Goal: Task Accomplishment & Management: Manage account settings

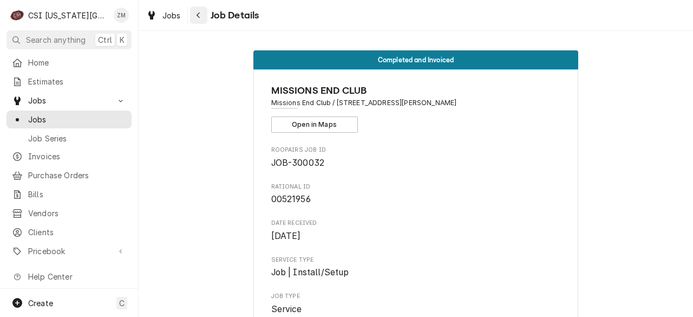
click at [195, 12] on div "Navigate back" at bounding box center [198, 15] width 11 height 11
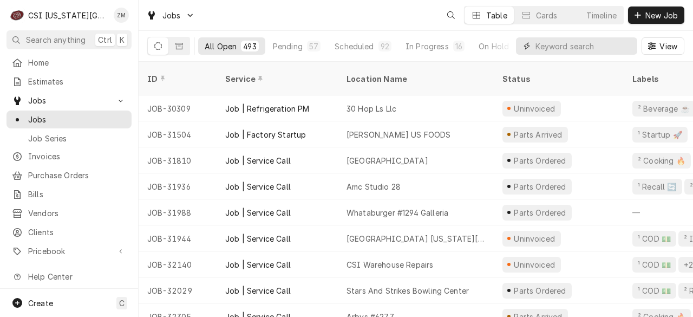
click at [545, 51] on input "Dynamic Content Wrapper" at bounding box center [583, 45] width 96 height 17
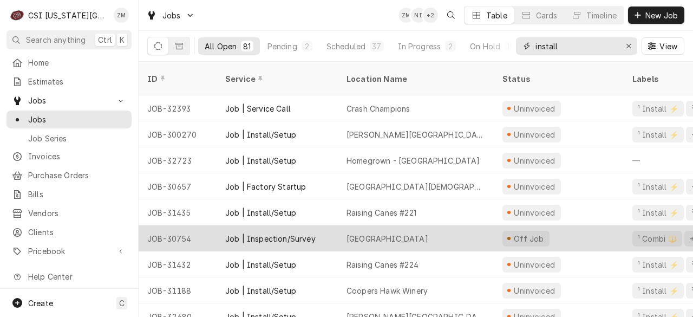
type input "install"
click at [416, 227] on div "Liberty Academy" at bounding box center [416, 238] width 156 height 26
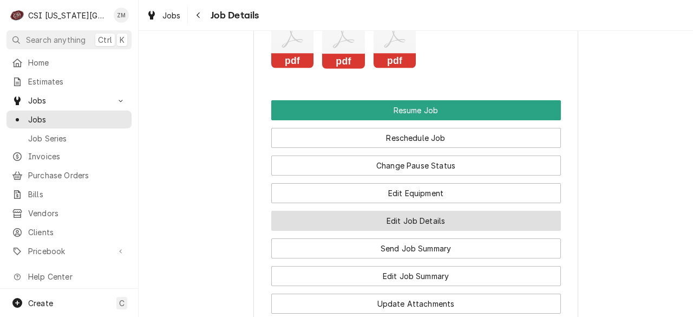
scroll to position [1520, 0]
drag, startPoint x: 0, startPoint y: 0, endPoint x: 416, endPoint y: 227, distance: 474.0
click at [416, 227] on button "Edit Job Details" at bounding box center [416, 221] width 290 height 20
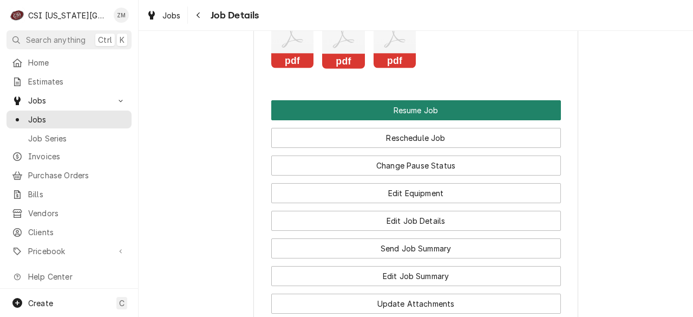
click at [432, 109] on button "Resume Job" at bounding box center [416, 110] width 290 height 20
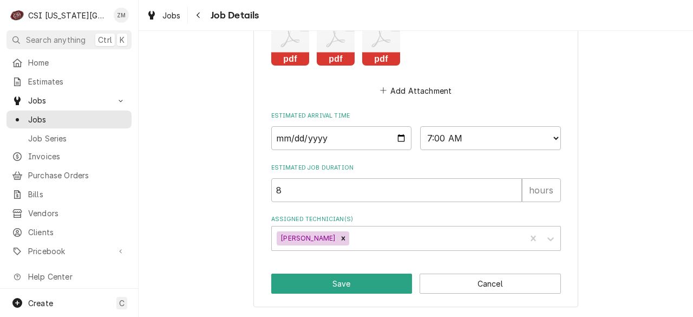
scroll to position [884, 0]
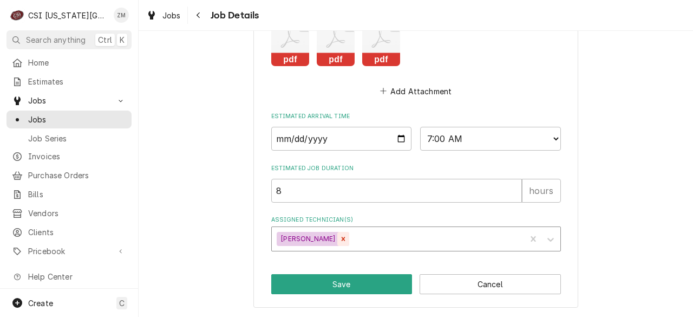
click at [339, 235] on icon "Remove Will Larsen" at bounding box center [343, 239] width 8 height 8
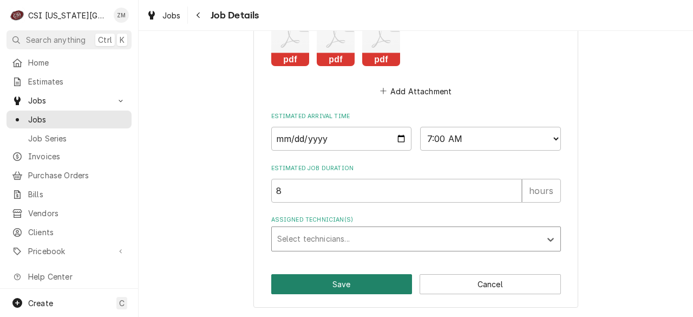
click at [369, 289] on button "Save" at bounding box center [341, 284] width 141 height 20
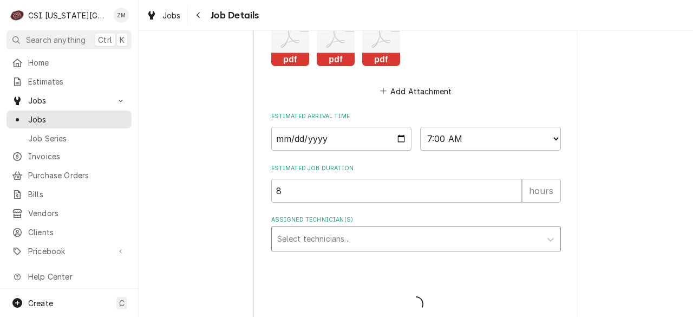
type textarea "x"
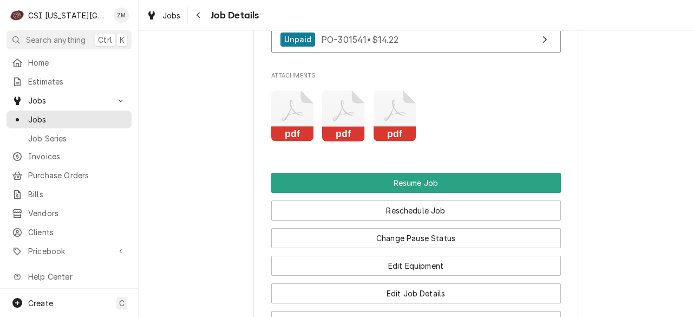
scroll to position [1409, 0]
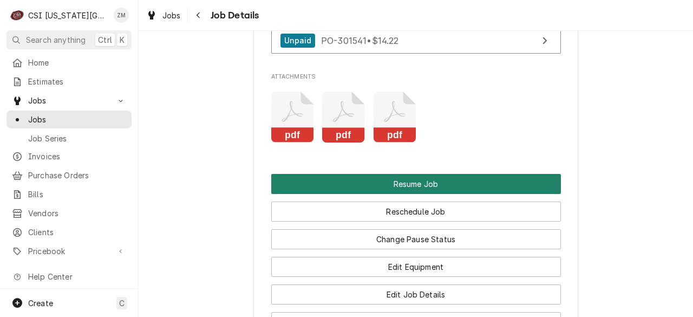
click at [392, 176] on button "Resume Job" at bounding box center [416, 184] width 290 height 20
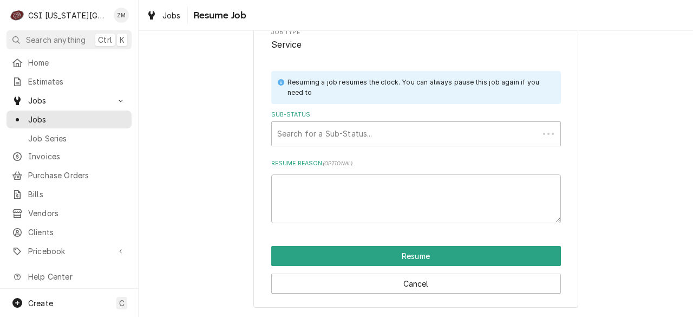
scroll to position [173, 0]
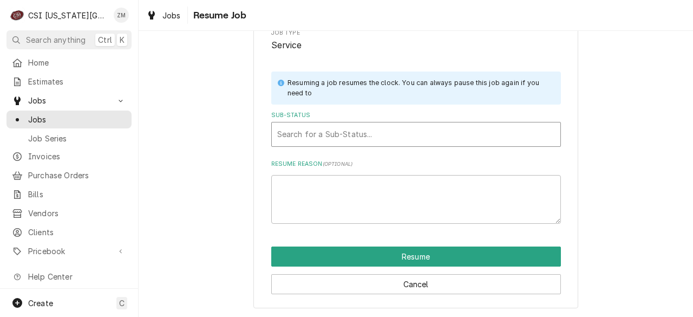
click at [390, 144] on div "Search for a Sub-Status..." at bounding box center [416, 134] width 289 height 24
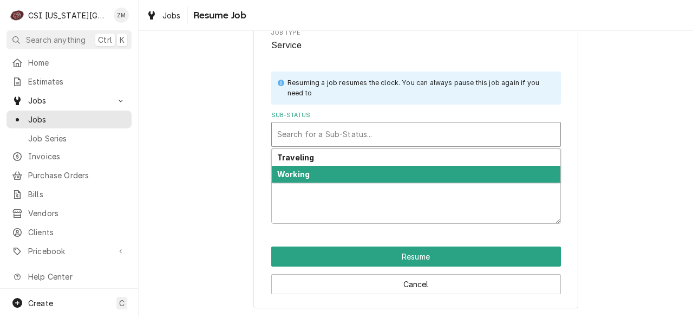
click at [377, 182] on div "Traveling Working" at bounding box center [416, 165] width 290 height 34
click at [369, 173] on div "Working" at bounding box center [416, 174] width 289 height 17
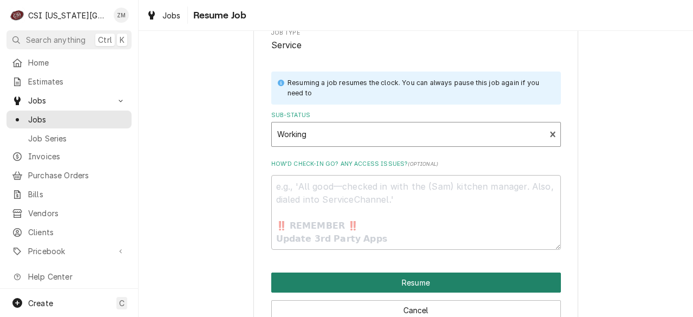
click at [356, 290] on button "Resume" at bounding box center [416, 282] width 290 height 20
type textarea "x"
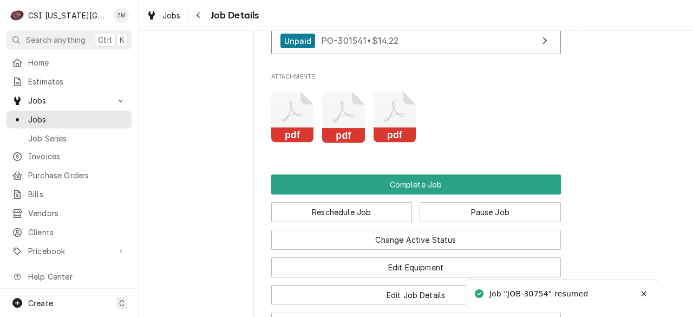
scroll to position [1361, 0]
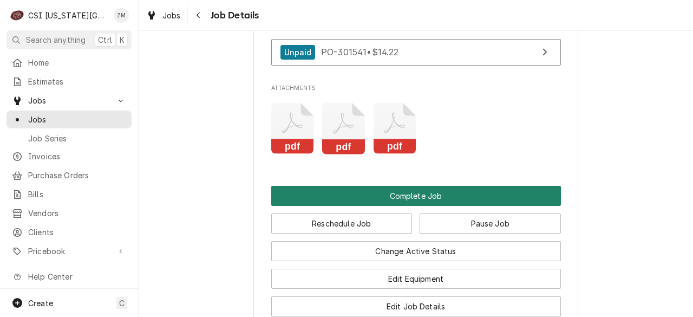
click at [387, 190] on button "Complete Job" at bounding box center [416, 196] width 290 height 20
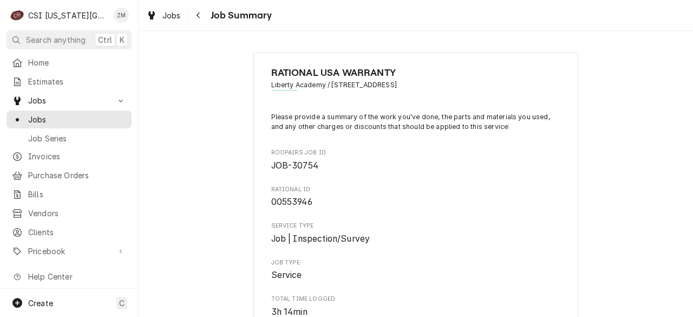
type textarea "x"
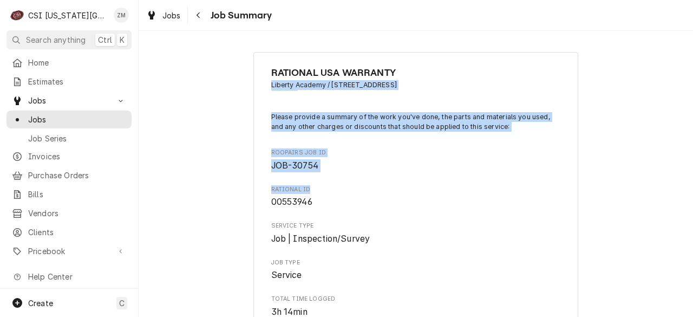
drag, startPoint x: 0, startPoint y: 0, endPoint x: 408, endPoint y: 60, distance: 411.9
click at [198, 16] on icon "Navigate back" at bounding box center [198, 15] width 5 height 8
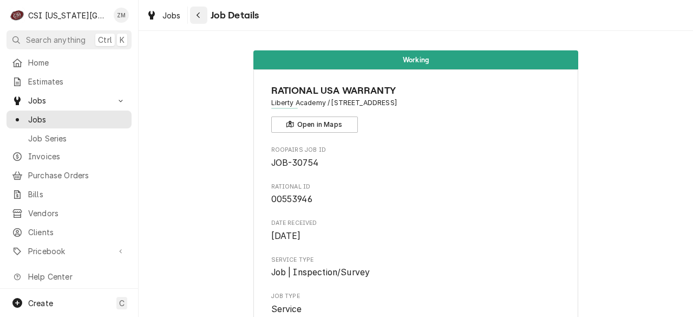
click at [200, 19] on div "Navigate back" at bounding box center [198, 15] width 11 height 11
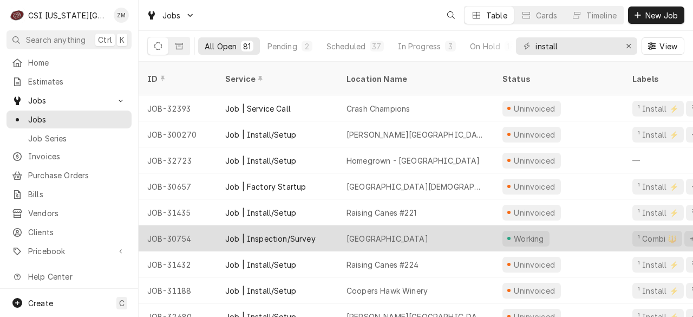
click at [355, 233] on div "[GEOGRAPHIC_DATA]" at bounding box center [387, 238] width 82 height 11
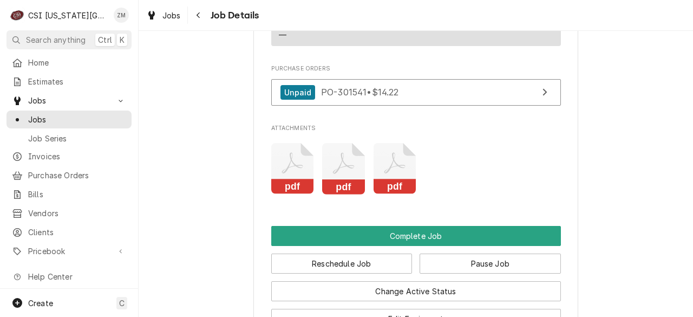
scroll to position [1322, 0]
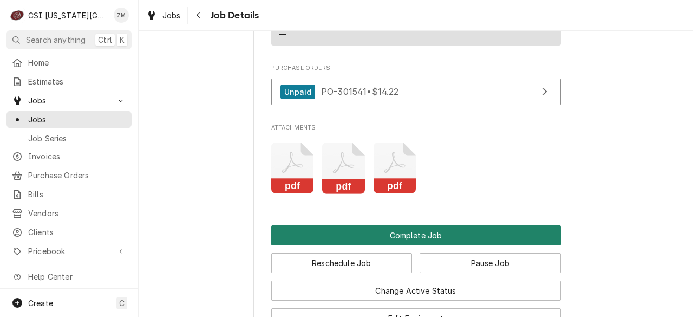
click at [366, 241] on button "Complete Job" at bounding box center [416, 235] width 290 height 20
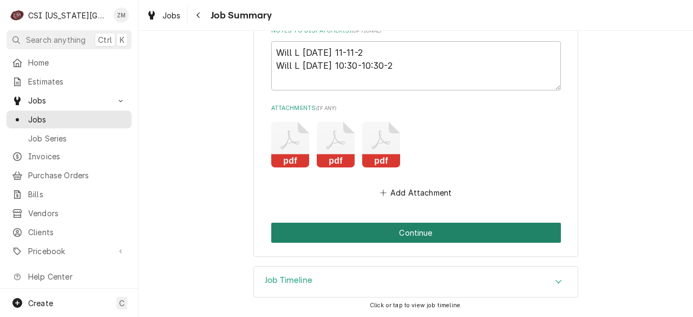
click at [395, 227] on button "Continue" at bounding box center [416, 232] width 290 height 20
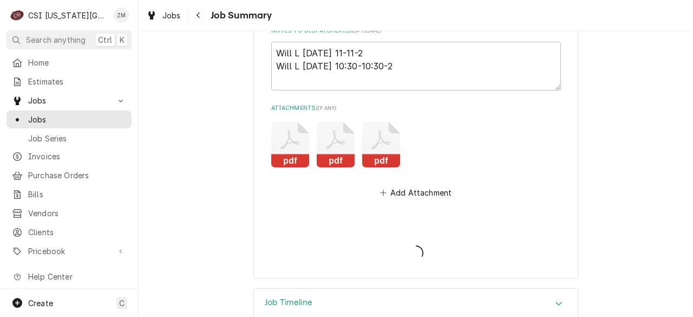
type textarea "x"
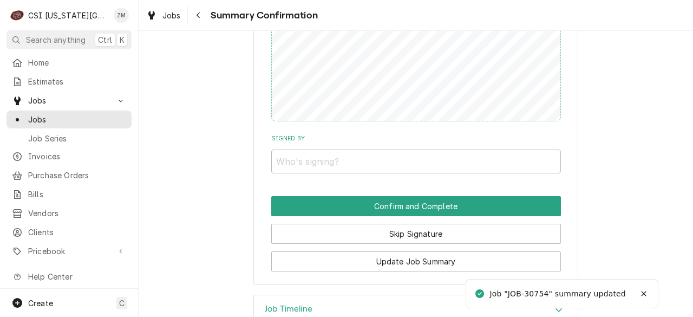
scroll to position [992, 0]
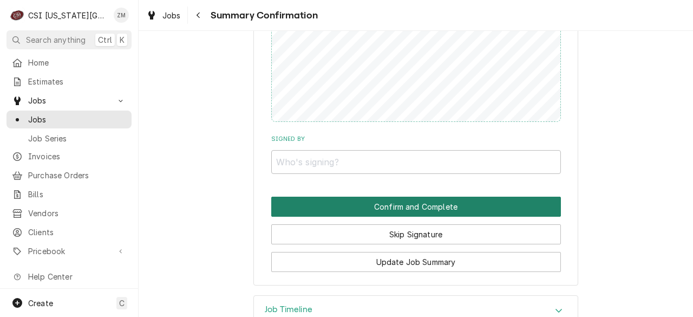
click at [368, 201] on button "Confirm and Complete" at bounding box center [416, 206] width 290 height 20
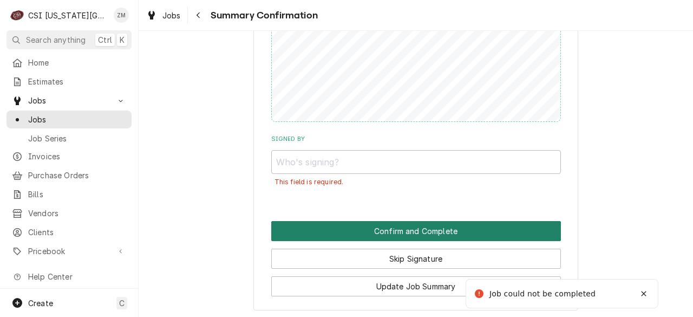
scroll to position [1021, 0]
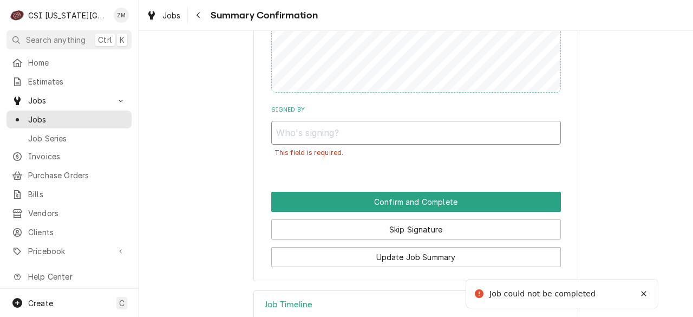
click at [336, 134] on input "Signed By" at bounding box center [416, 133] width 290 height 24
type input "bill"
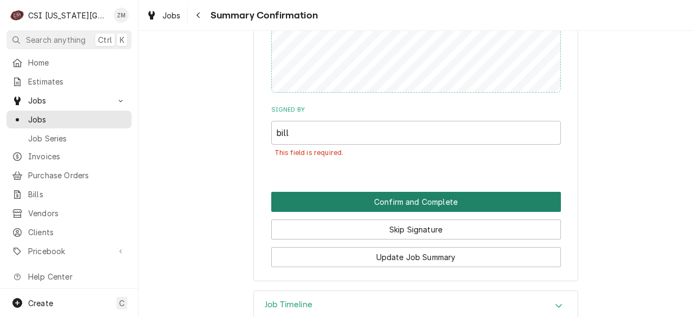
click at [344, 195] on button "Confirm and Complete" at bounding box center [416, 202] width 290 height 20
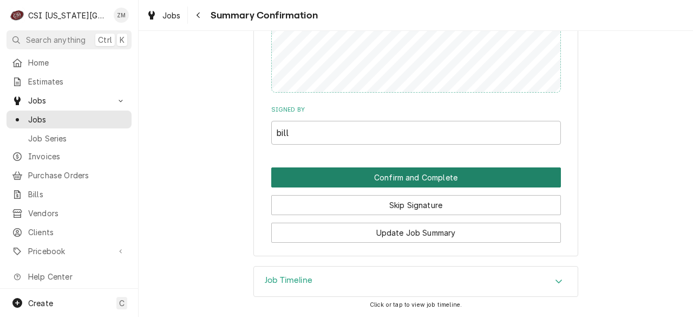
click at [359, 180] on button "Confirm and Complete" at bounding box center [416, 177] width 290 height 20
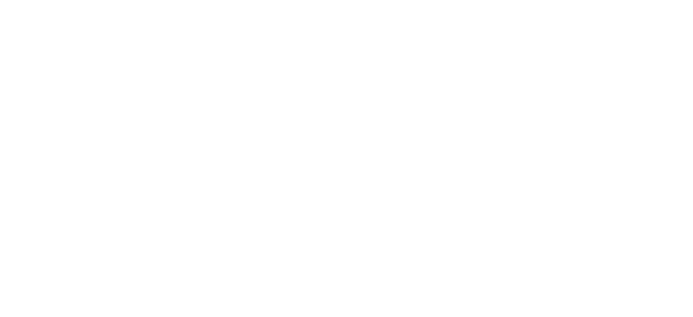
click at [359, 180] on div "Dynamic Content Wrapper" at bounding box center [346, 158] width 693 height 317
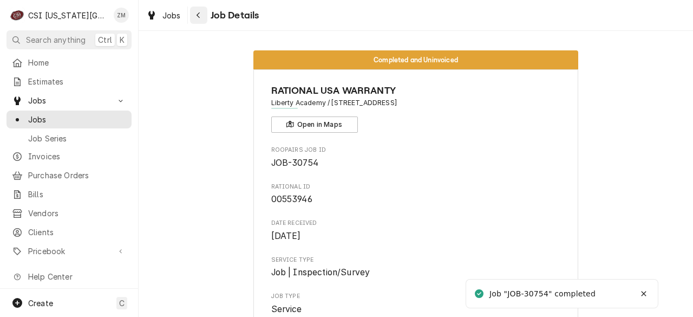
click at [196, 17] on icon "Navigate back" at bounding box center [198, 15] width 5 height 8
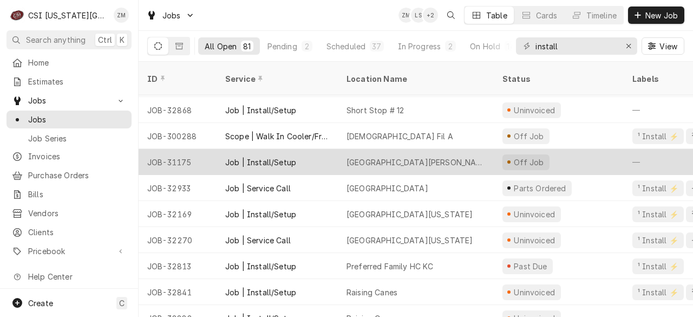
scroll to position [285, 0]
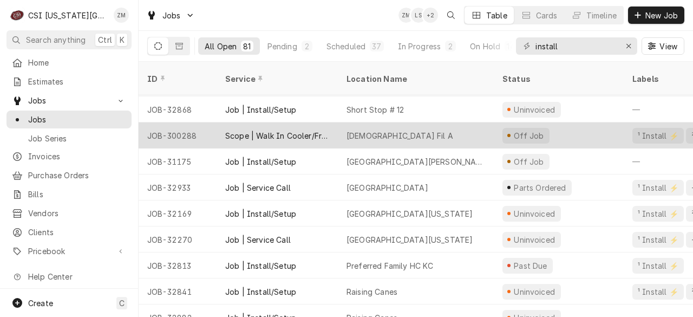
click at [391, 132] on div "Chick Fil A" at bounding box center [416, 135] width 156 height 26
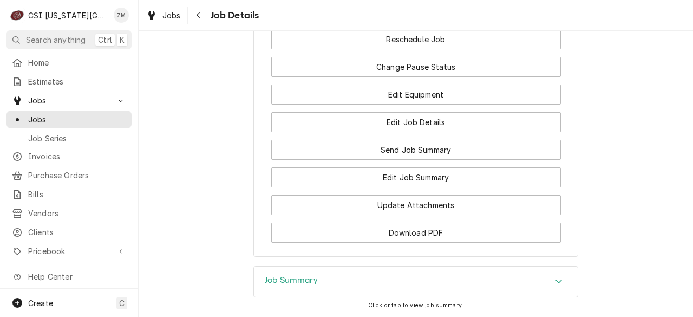
scroll to position [1552, 0]
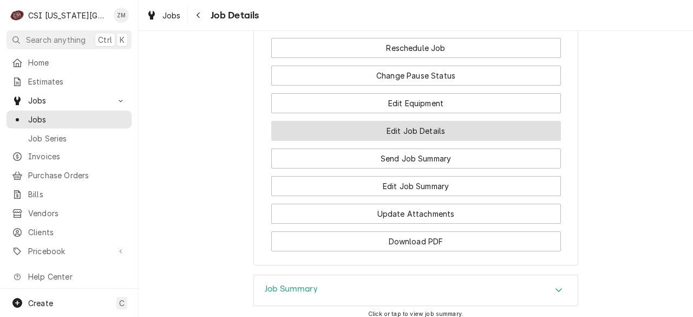
click at [435, 141] on button "Edit Job Details" at bounding box center [416, 131] width 290 height 20
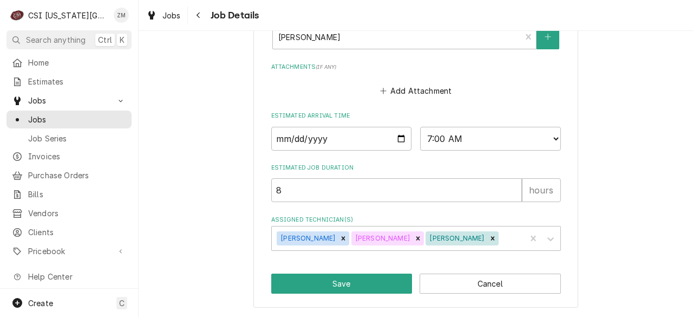
scroll to position [593, 0]
click at [396, 135] on input "2025-09-22" at bounding box center [341, 139] width 141 height 24
click at [422, 166] on label "Estimated Job Duration" at bounding box center [416, 167] width 290 height 9
click at [422, 178] on input "8" at bounding box center [396, 190] width 251 height 24
click at [342, 239] on icon "Remove Adam Goodrich" at bounding box center [344, 239] width 4 height 4
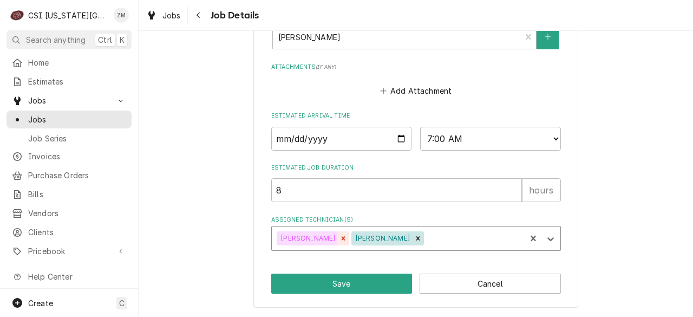
click at [337, 239] on div "Remove Jesse Hughes" at bounding box center [343, 238] width 12 height 14
click at [339, 239] on icon "Remove Trey Eslinger" at bounding box center [343, 238] width 8 height 8
click at [397, 138] on input "2025-09-22" at bounding box center [341, 139] width 141 height 24
type textarea "x"
type input "2025-10-22"
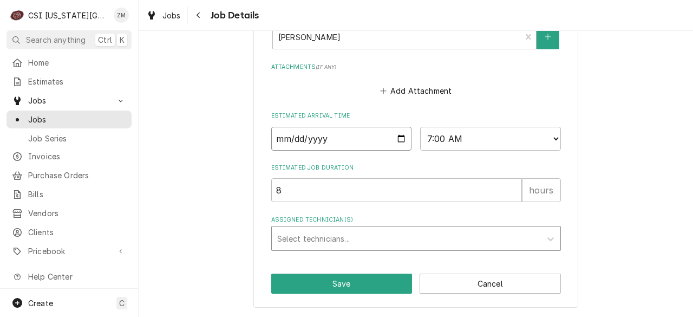
type textarea "x"
type input "2025-10-20"
click at [319, 285] on button "Save" at bounding box center [341, 283] width 141 height 20
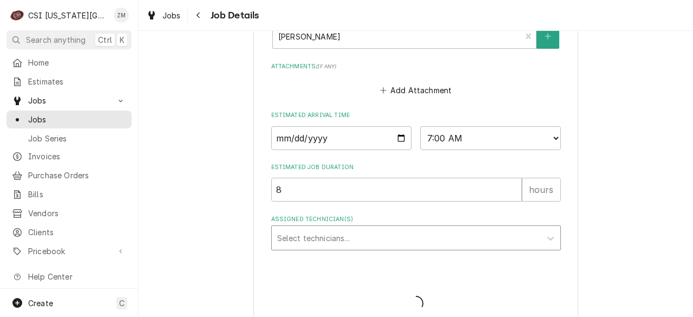
type textarea "x"
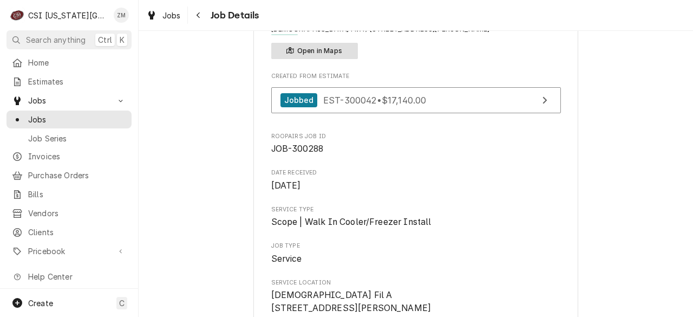
scroll to position [73, 0]
click at [200, 19] on div "Navigate back" at bounding box center [198, 15] width 11 height 11
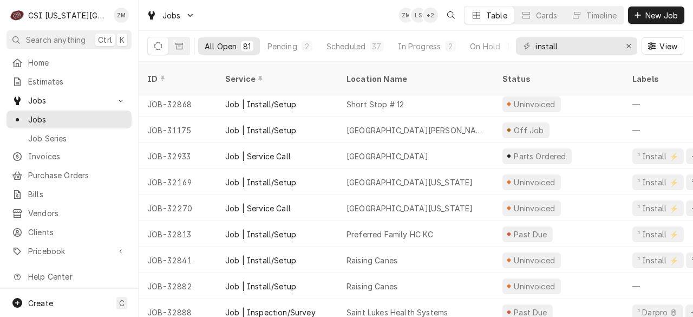
scroll to position [290, 0]
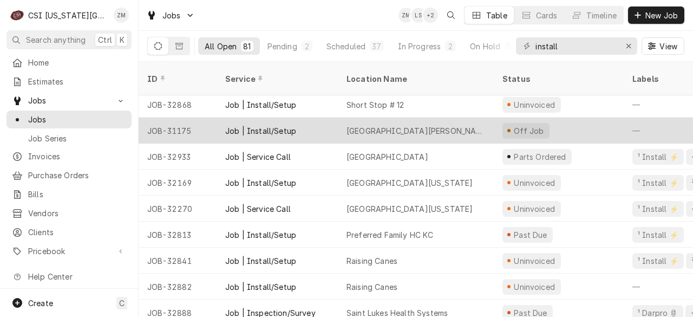
click at [363, 125] on div "Villa St Francis Catholic Care Center" at bounding box center [415, 130] width 139 height 11
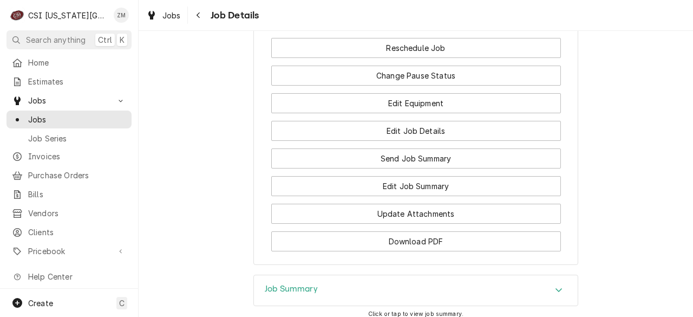
scroll to position [1860, 0]
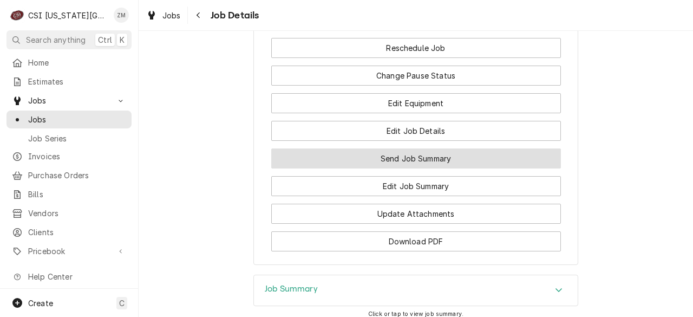
click at [416, 168] on button "Send Job Summary" at bounding box center [416, 158] width 290 height 20
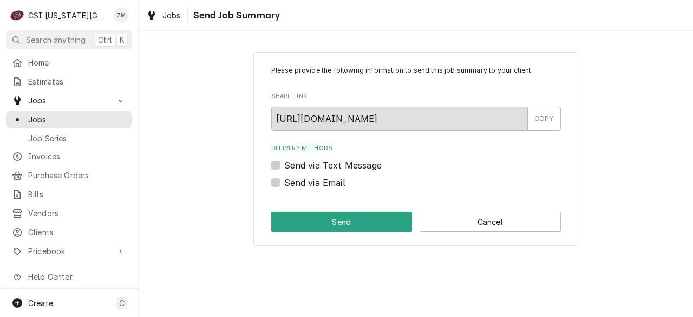
click at [416, 187] on div "Send via Email" at bounding box center [416, 182] width 290 height 13
click at [463, 228] on button "Cancel" at bounding box center [489, 222] width 141 height 20
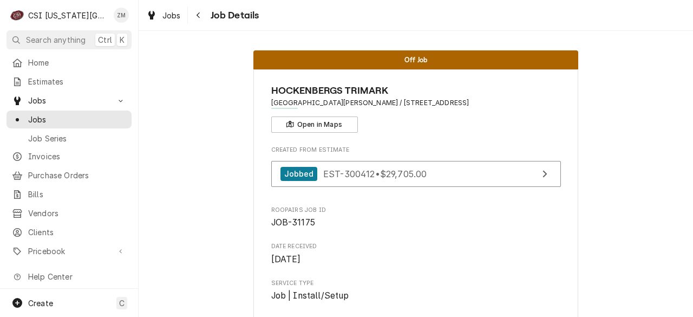
scroll to position [1849, 0]
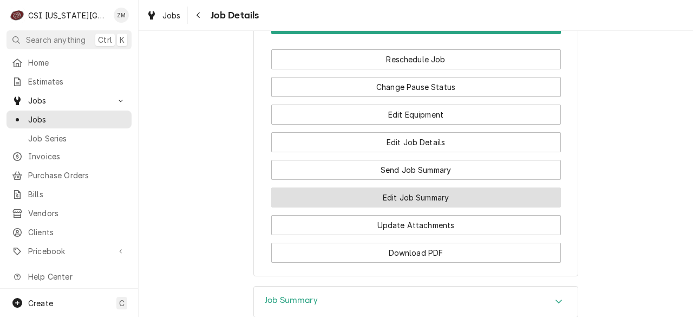
click at [390, 207] on button "Edit Job Summary" at bounding box center [416, 197] width 290 height 20
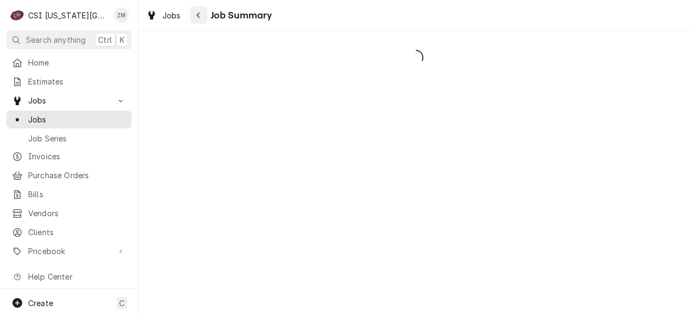
click at [196, 13] on icon "Navigate back" at bounding box center [198, 15] width 5 height 8
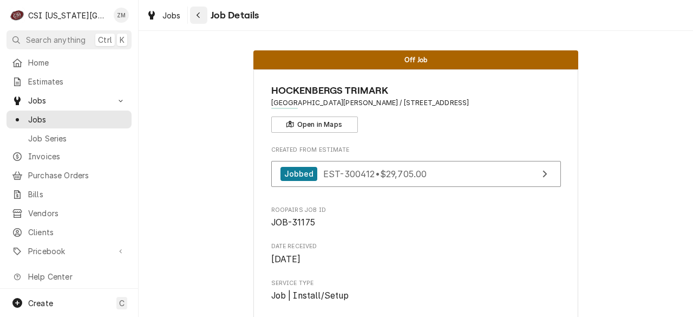
click at [199, 11] on div "Navigate back" at bounding box center [198, 15] width 11 height 11
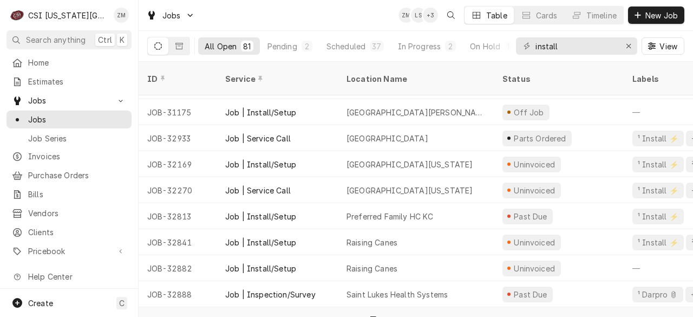
scroll to position [307, 0]
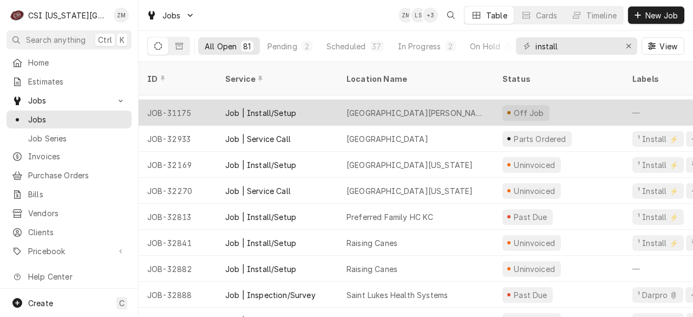
click at [232, 107] on div "Job | Install/Setup" at bounding box center [260, 112] width 71 height 11
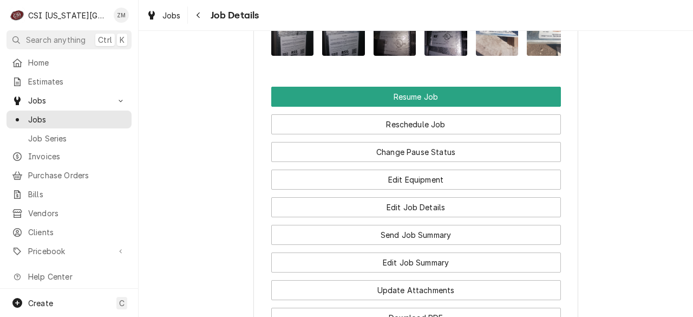
scroll to position [1405, 0]
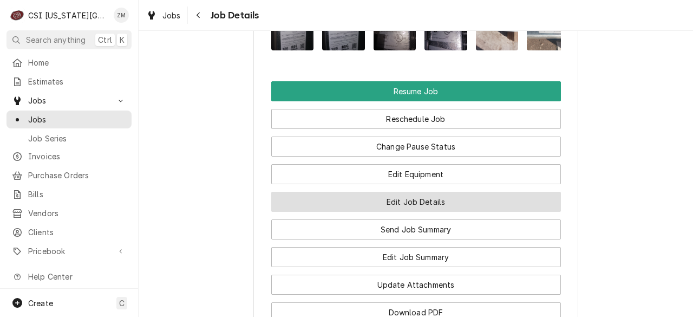
click at [322, 212] on button "Edit Job Details" at bounding box center [416, 202] width 290 height 20
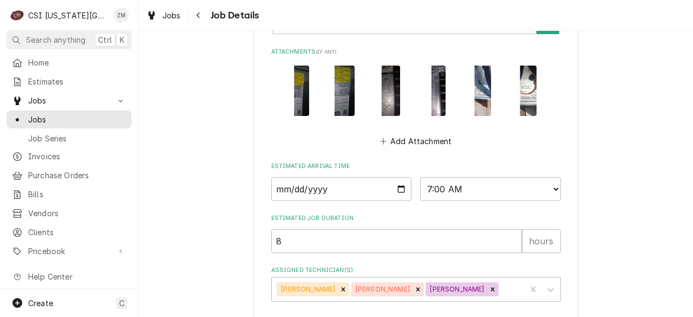
scroll to position [853, 0]
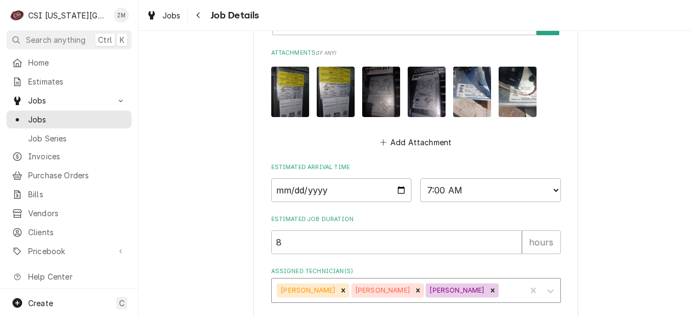
click at [489, 286] on icon "Remove Will Larsen" at bounding box center [493, 290] width 8 height 8
click at [414, 293] on icon "Remove Tyler Wilson" at bounding box center [418, 290] width 8 height 8
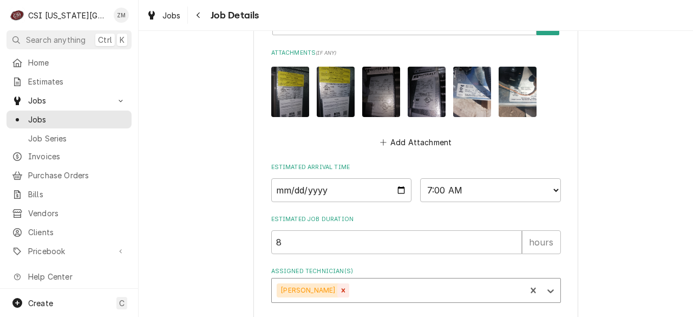
click at [339, 293] on icon "Remove Joey Stahl" at bounding box center [343, 290] width 8 height 8
type textarea "x"
click at [397, 191] on input "2025-09-22" at bounding box center [341, 190] width 141 height 24
type input "2025-10-06"
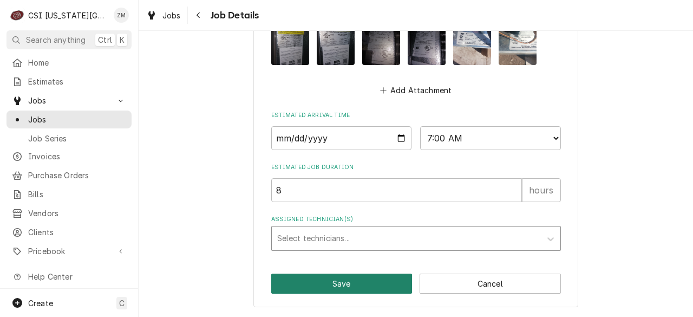
click at [312, 281] on button "Save" at bounding box center [341, 283] width 141 height 20
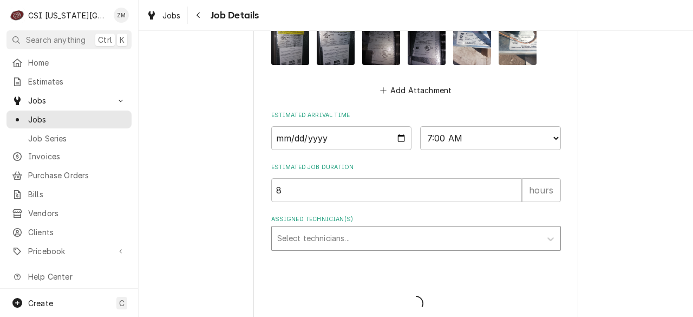
type textarea "x"
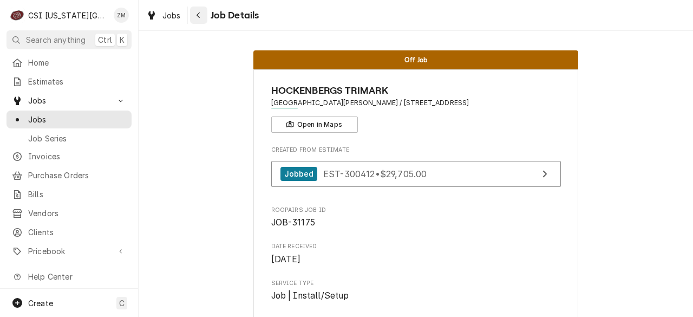
click at [197, 13] on icon "Navigate back" at bounding box center [198, 15] width 5 height 8
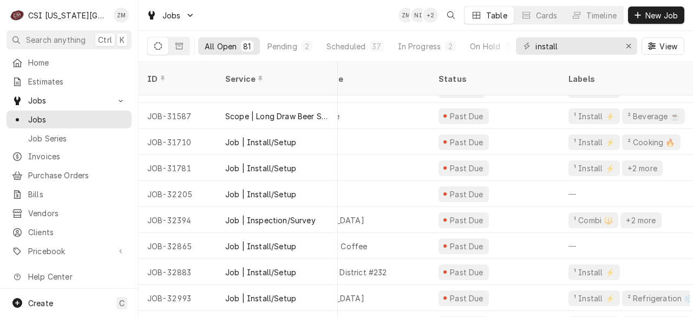
scroll to position [720, 0]
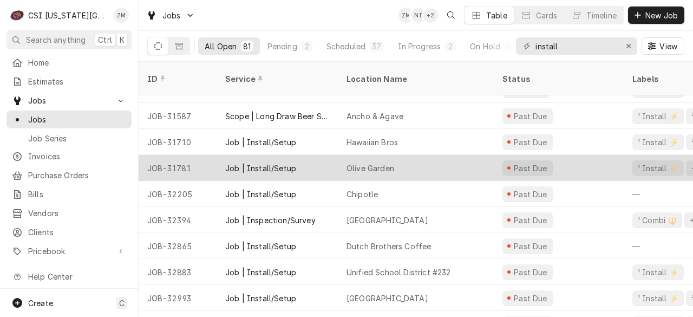
click at [391, 162] on div "Olive Garden" at bounding box center [370, 167] width 48 height 11
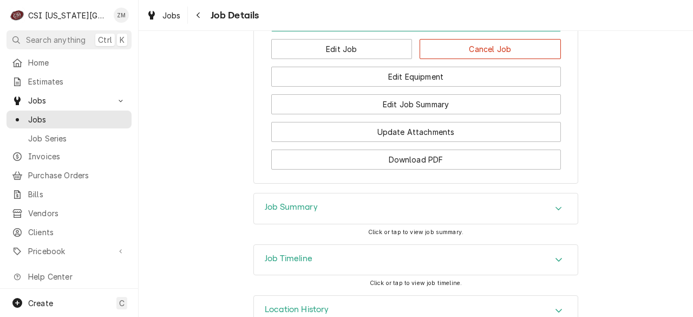
scroll to position [1058, 0]
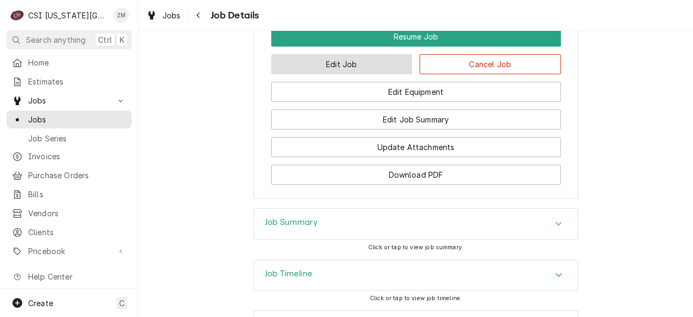
click at [364, 74] on button "Edit Job" at bounding box center [341, 64] width 141 height 20
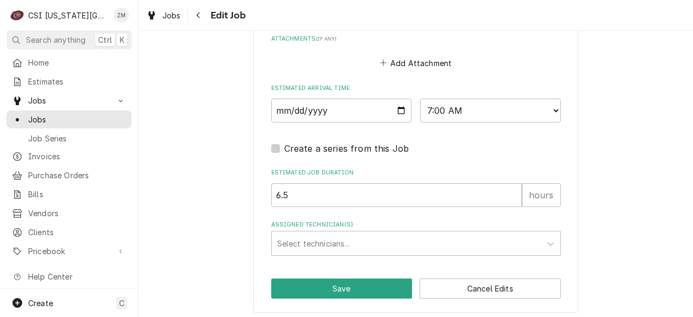
scroll to position [798, 0]
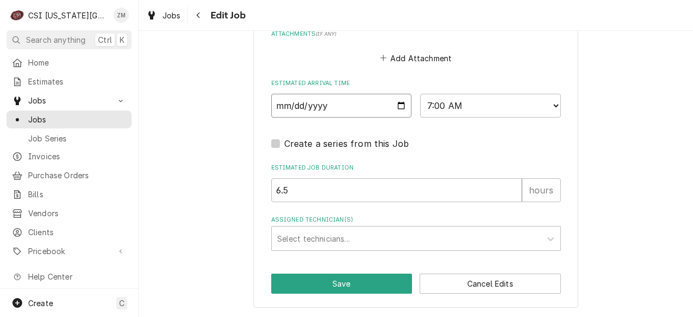
click at [397, 106] on input "[DATE]" at bounding box center [341, 106] width 141 height 24
type textarea "x"
type input "[DATE]"
click at [315, 284] on button "Save" at bounding box center [341, 283] width 141 height 20
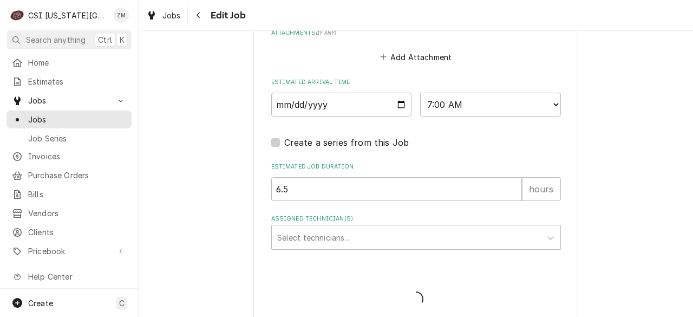
type textarea "x"
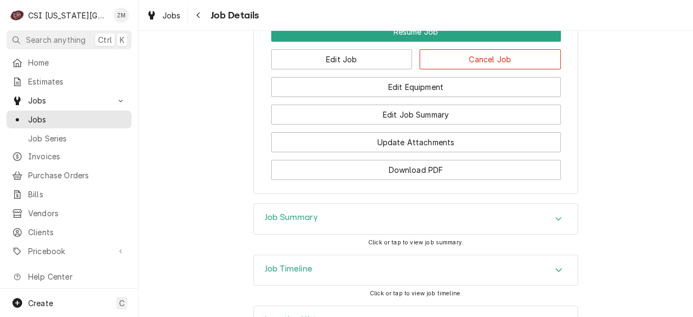
scroll to position [1062, 0]
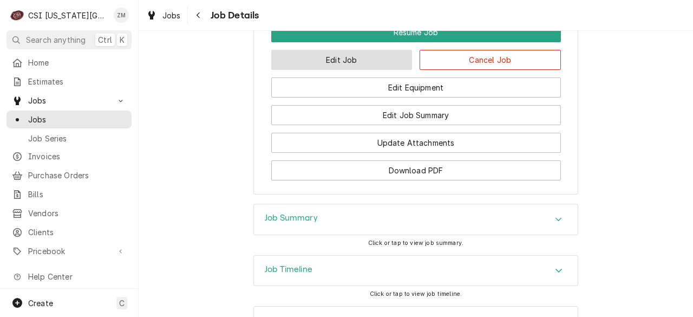
click at [351, 70] on button "Edit Job" at bounding box center [341, 60] width 141 height 20
click at [200, 10] on div "Navigate back" at bounding box center [198, 15] width 11 height 11
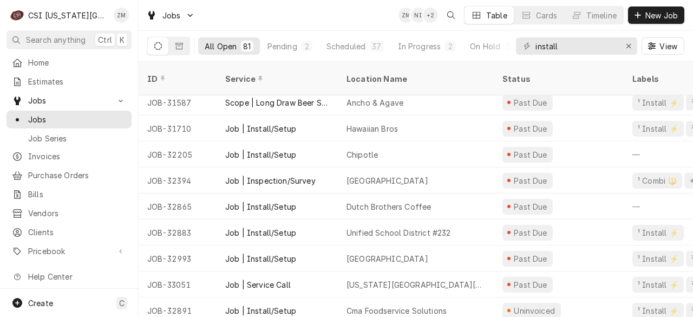
scroll to position [736, 0]
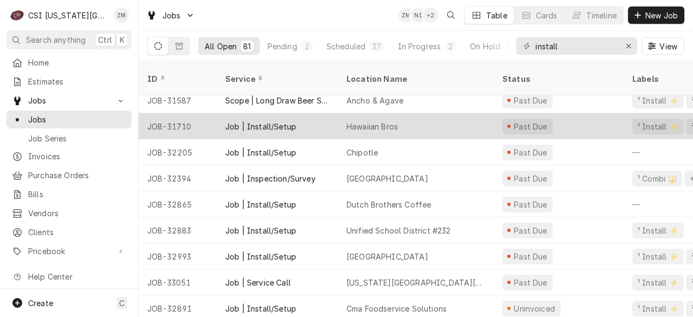
click at [363, 113] on div "Hawaiian Bros" at bounding box center [416, 126] width 156 height 26
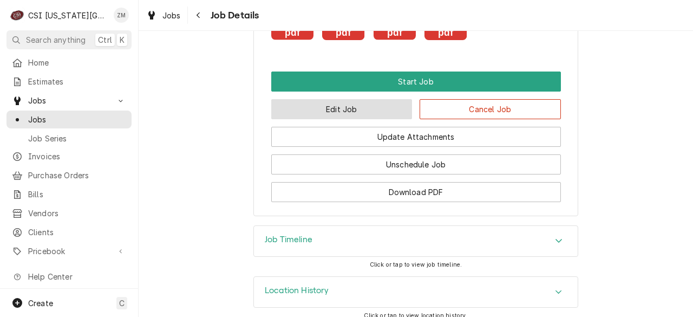
scroll to position [952, 0]
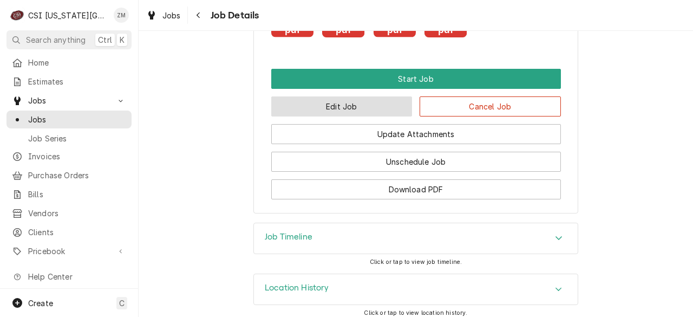
click at [339, 116] on button "Edit Job" at bounding box center [341, 106] width 141 height 20
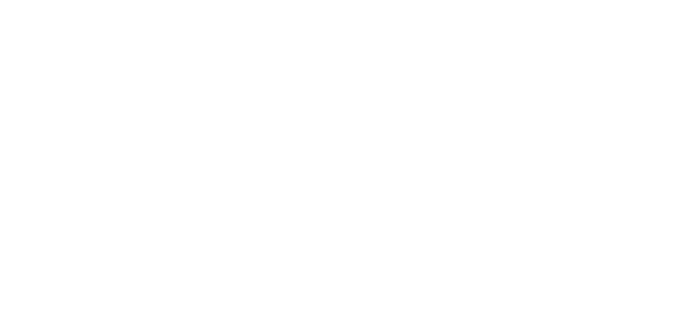
click at [339, 116] on div "Dynamic Content Wrapper" at bounding box center [346, 158] width 693 height 317
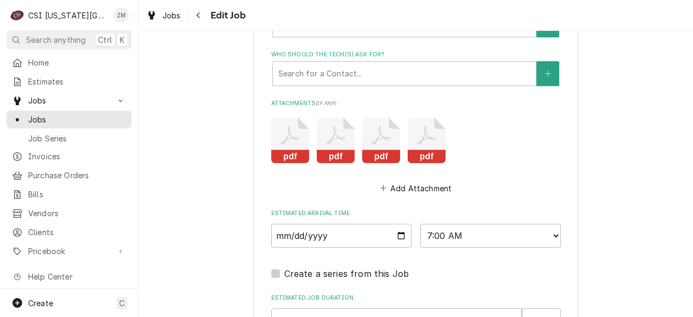
scroll to position [897, 0]
click at [397, 235] on input "2025-09-29" at bounding box center [341, 235] width 141 height 24
type textarea "x"
type input "2025-10-06"
type textarea "x"
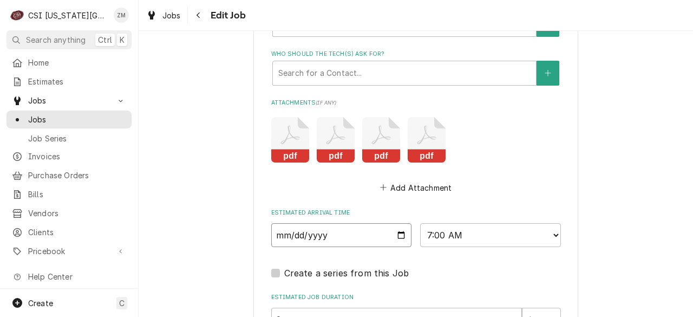
click at [394, 235] on input "2025-10-06" at bounding box center [341, 235] width 141 height 24
type input "2025-10-13"
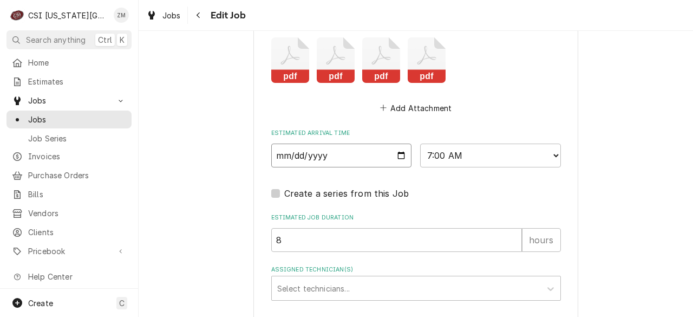
scroll to position [1028, 0]
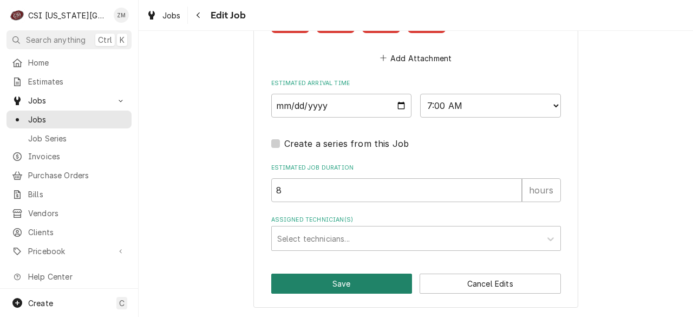
click at [322, 290] on button "Save" at bounding box center [341, 283] width 141 height 20
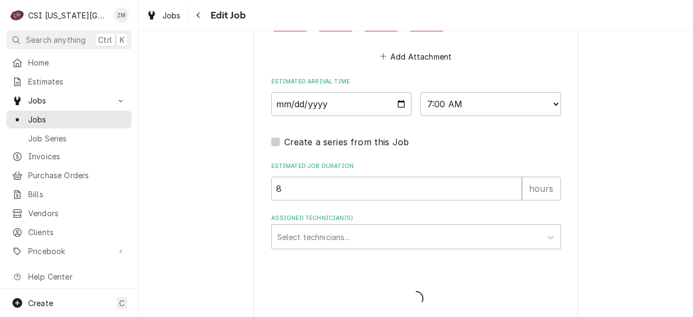
type textarea "x"
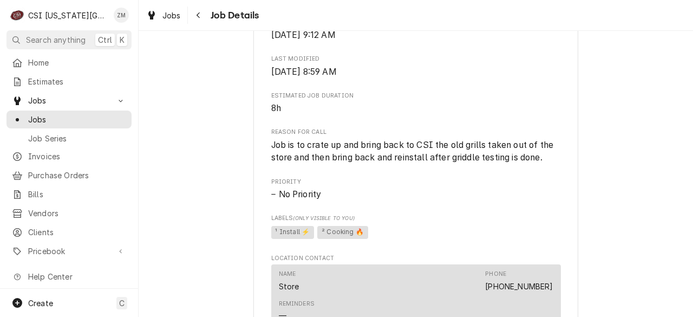
scroll to position [448, 0]
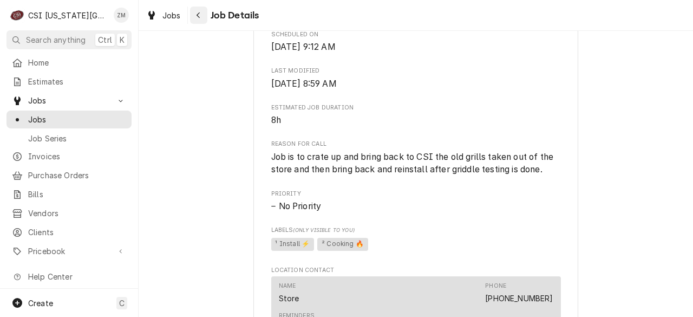
click at [199, 12] on icon "Navigate back" at bounding box center [198, 15] width 5 height 8
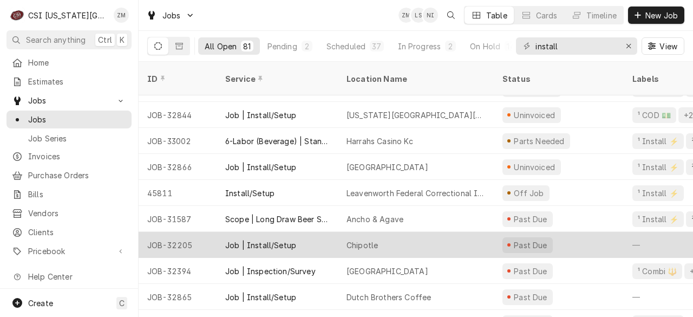
scroll to position [612, 0]
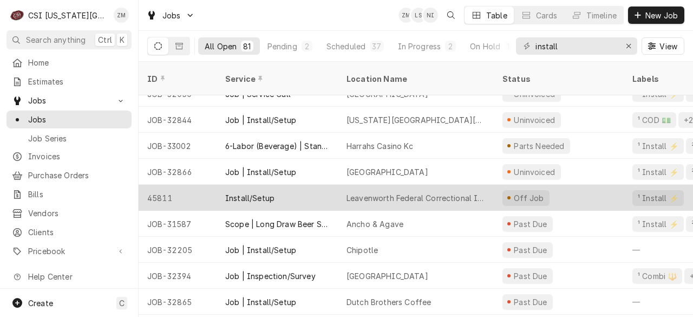
click at [381, 192] on div "Leavenworth Federal Correctional Institution" at bounding box center [415, 197] width 139 height 11
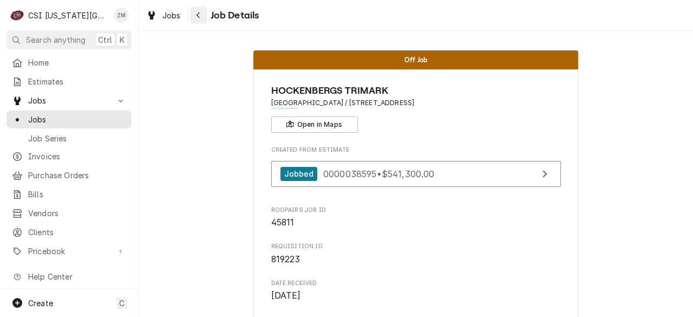
click at [199, 12] on icon "Navigate back" at bounding box center [198, 15] width 5 height 8
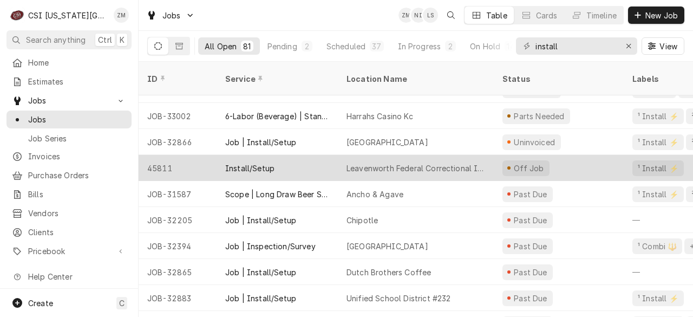
scroll to position [642, 0]
click at [410, 154] on div "Leavenworth Federal Correctional Institution" at bounding box center [416, 167] width 156 height 26
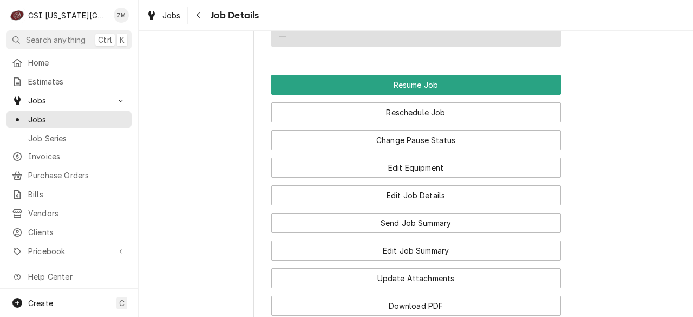
scroll to position [6637, 0]
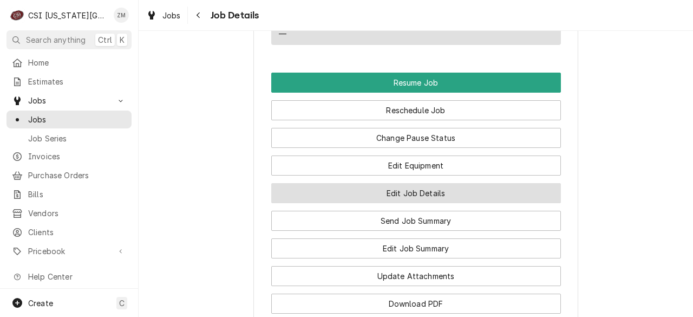
click at [397, 200] on button "Edit Job Details" at bounding box center [416, 193] width 290 height 20
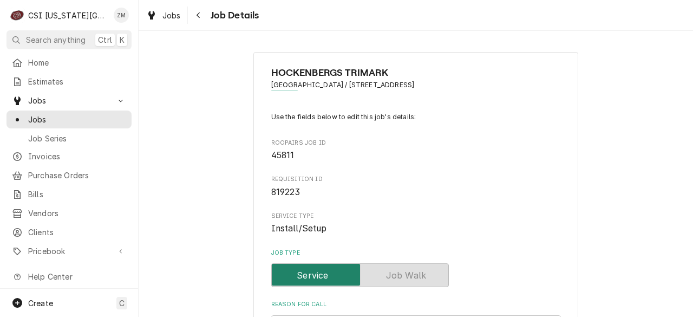
type textarea "x"
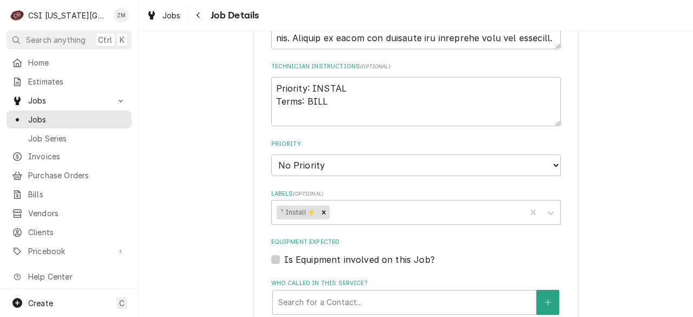
scroll to position [6381, 0]
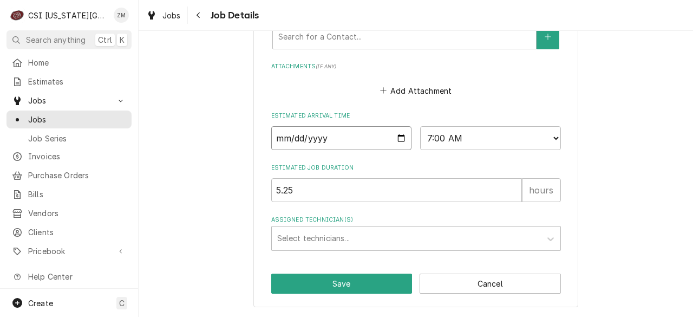
click at [396, 136] on input "2025-09-29" at bounding box center [341, 138] width 141 height 24
type input "2025-10-06"
click at [321, 279] on button "Save" at bounding box center [341, 283] width 141 height 20
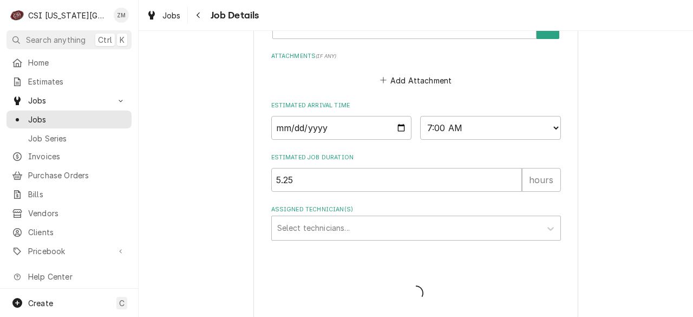
type textarea "x"
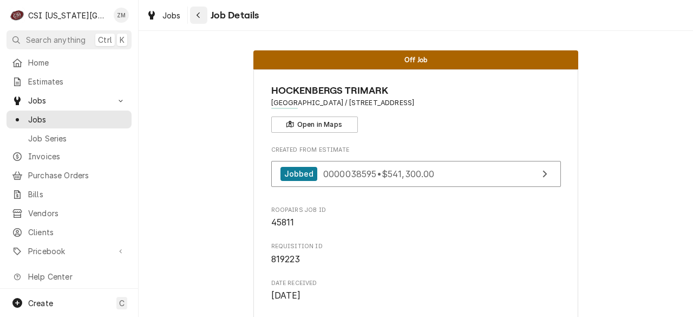
click at [197, 14] on icon "Navigate back" at bounding box center [197, 15] width 3 height 6
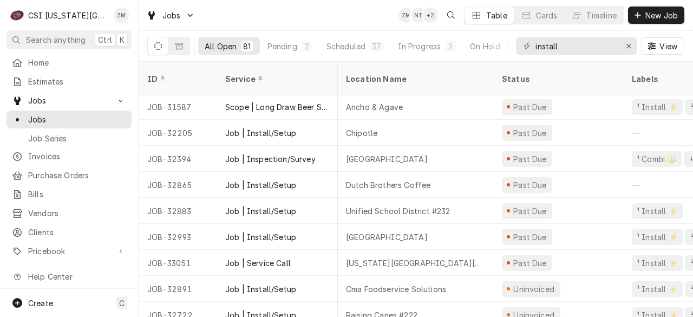
scroll to position [704, 1]
click at [397, 123] on div "Chipotle" at bounding box center [415, 132] width 156 height 26
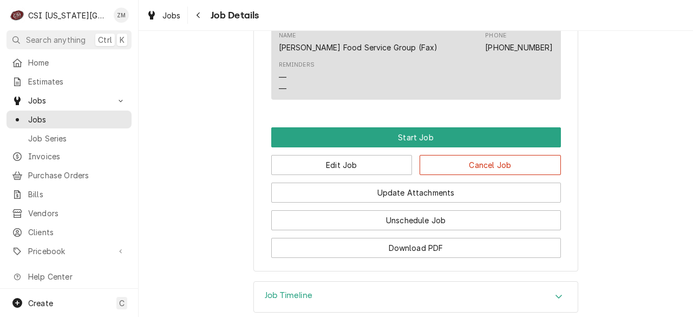
scroll to position [1005, 0]
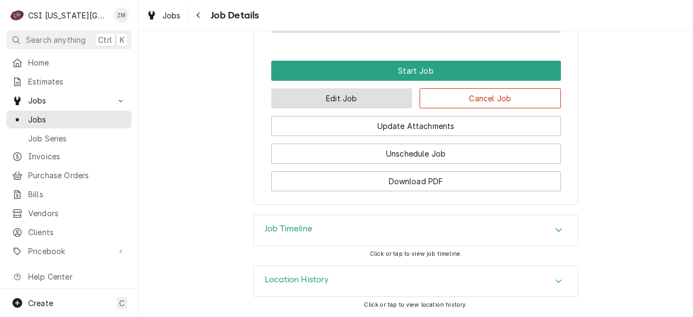
click at [365, 98] on button "Edit Job" at bounding box center [341, 98] width 141 height 20
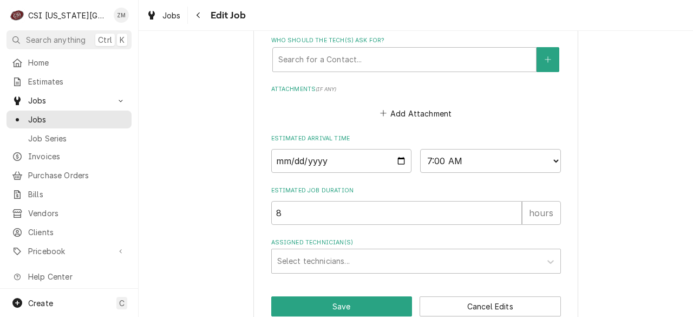
scroll to position [1059, 0]
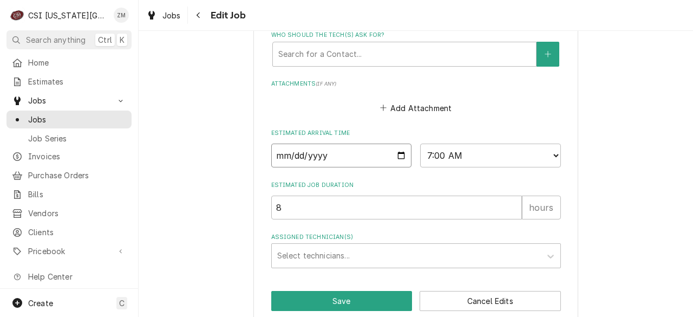
click at [395, 156] on input "2025-09-29" at bounding box center [341, 155] width 141 height 24
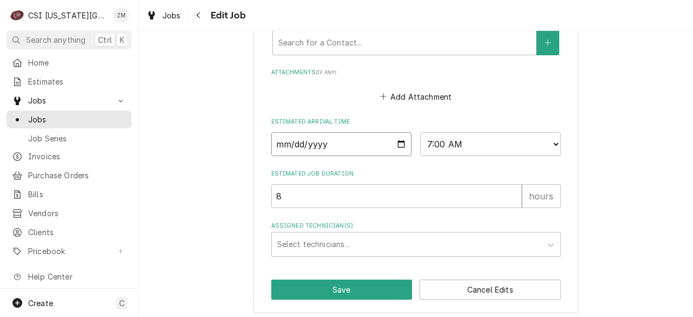
scroll to position [1072, 0]
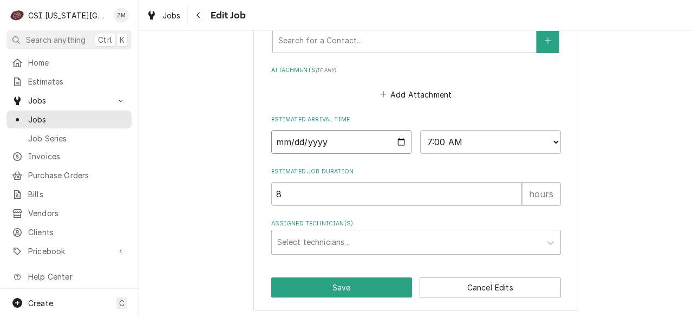
click at [397, 142] on input "2025-09-29" at bounding box center [341, 142] width 141 height 24
type textarea "x"
type input "2025-10-29"
type textarea "x"
type input "2025-10-06"
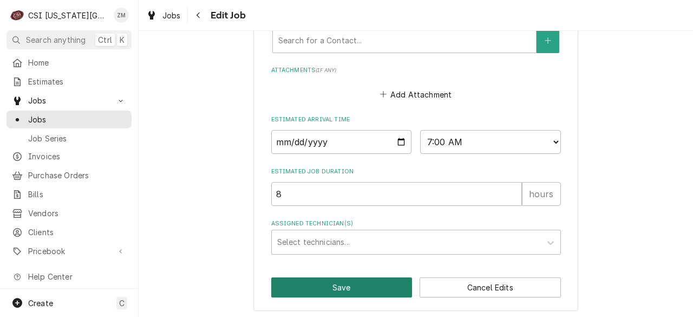
click at [317, 284] on button "Save" at bounding box center [341, 287] width 141 height 20
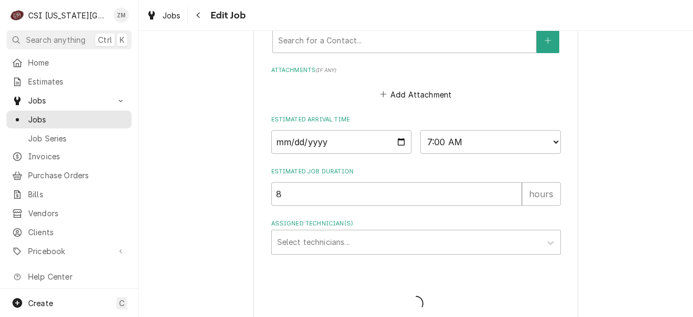
type textarea "x"
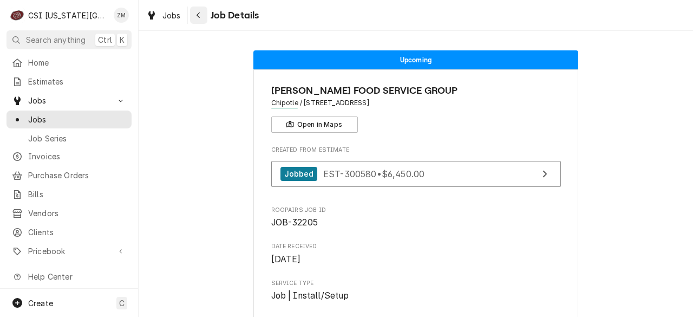
click at [196, 17] on icon "Navigate back" at bounding box center [198, 15] width 5 height 8
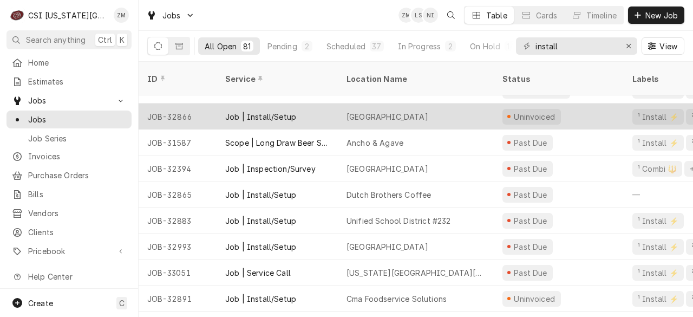
scroll to position [667, 0]
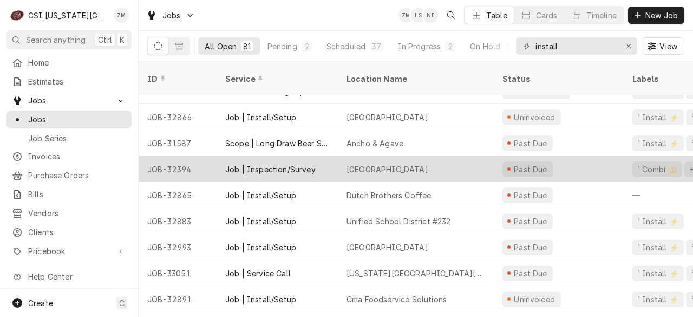
click at [432, 156] on div "Blue Springs Schools" at bounding box center [416, 169] width 156 height 26
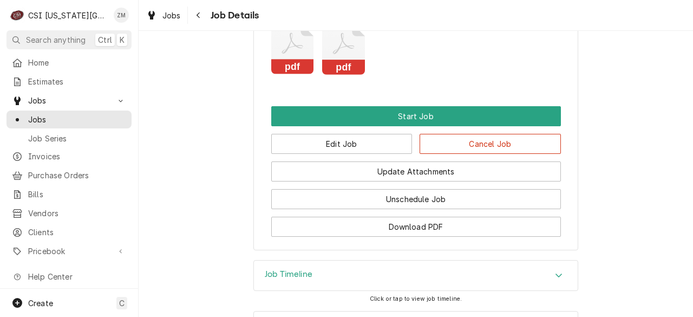
scroll to position [1276, 0]
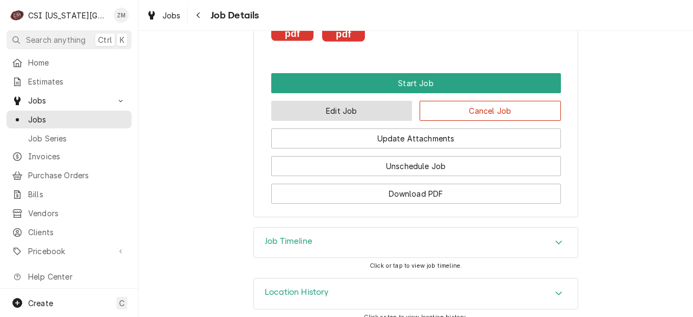
click at [353, 101] on button "Edit Job" at bounding box center [341, 111] width 141 height 20
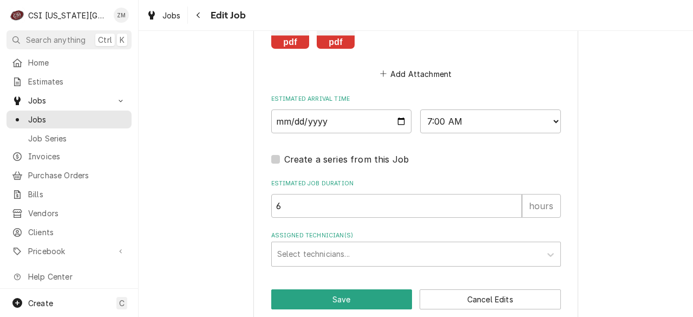
scroll to position [1366, 0]
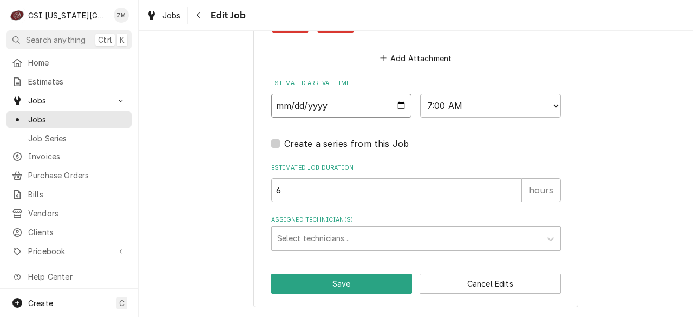
click at [398, 104] on input "2025-09-29" at bounding box center [341, 106] width 141 height 24
click at [397, 106] on input "2025-09-29" at bounding box center [341, 106] width 141 height 24
type textarea "x"
type input "2025-10-29"
type textarea "x"
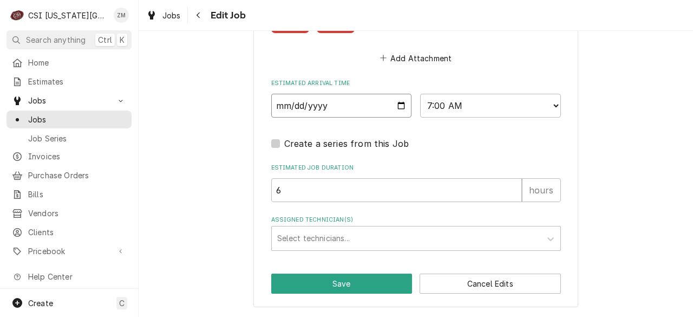
type input "2025-10-13"
click at [290, 289] on button "Save" at bounding box center [341, 283] width 141 height 20
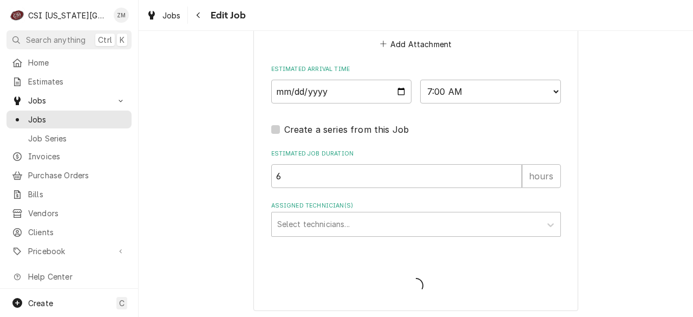
type textarea "x"
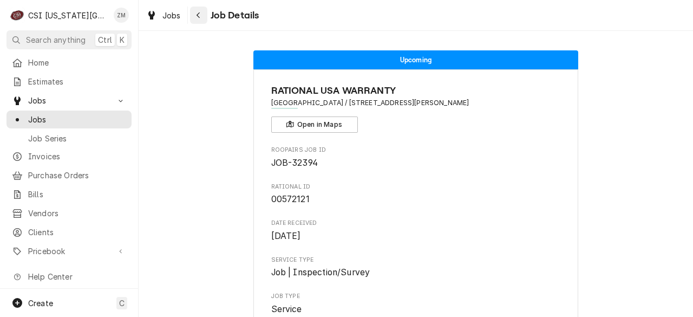
click at [201, 19] on div "Navigate back" at bounding box center [198, 15] width 11 height 11
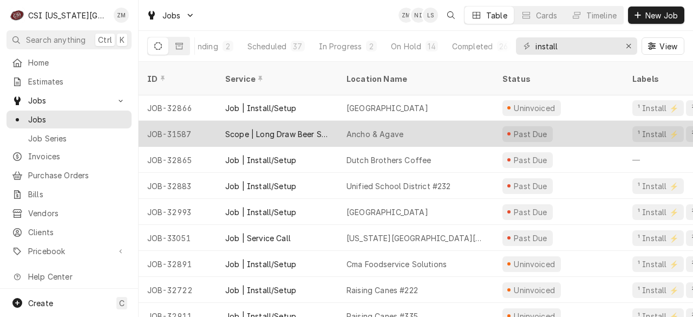
scroll to position [679, 0]
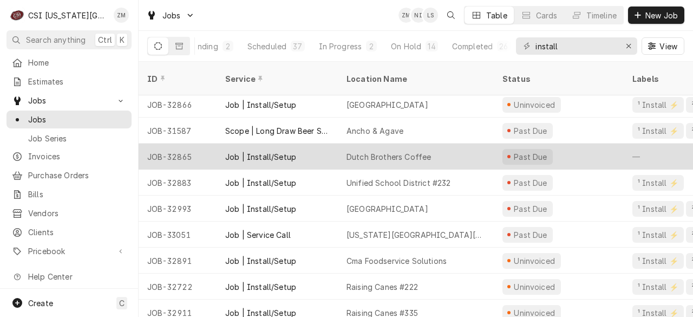
click at [459, 143] on div "Dutch Brothers Coffee" at bounding box center [416, 156] width 156 height 26
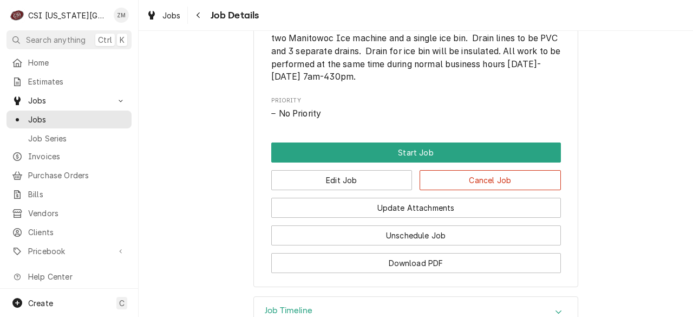
scroll to position [634, 0]
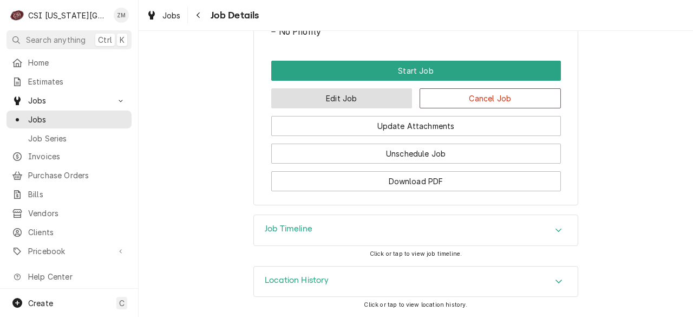
click at [340, 104] on button "Edit Job" at bounding box center [341, 98] width 141 height 20
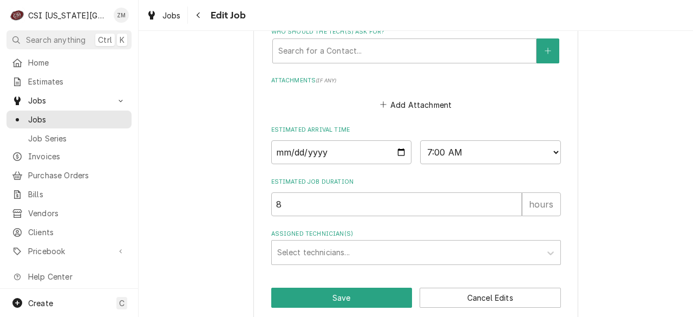
scroll to position [772, 0]
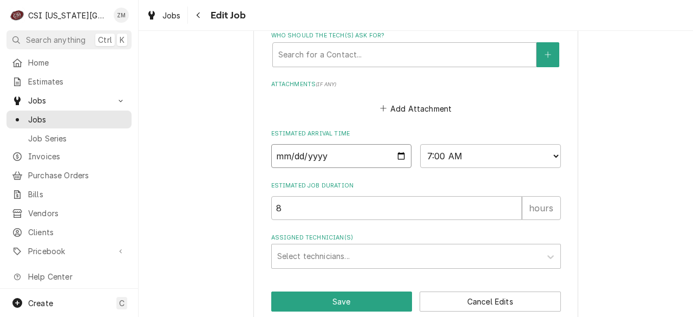
click at [397, 158] on input "2025-09-29" at bounding box center [341, 156] width 141 height 24
type textarea "x"
type input "2025-10-29"
type textarea "x"
type input "2025-10-29"
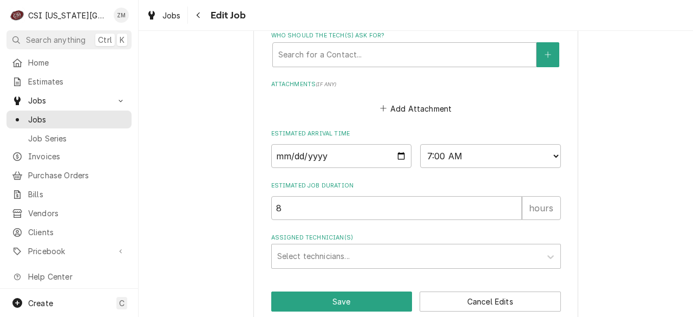
click at [476, 103] on div "Add Attachment" at bounding box center [416, 105] width 290 height 21
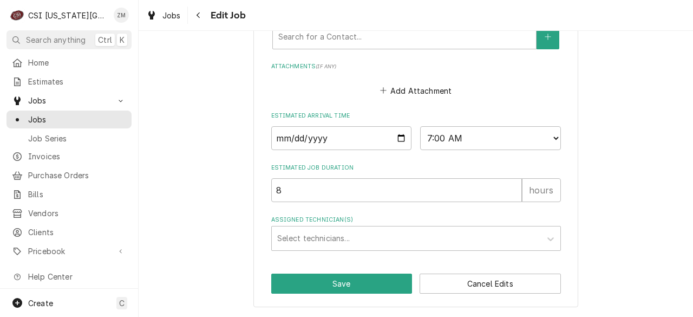
scroll to position [791, 0]
click at [396, 141] on input "2025-10-29" at bounding box center [341, 138] width 141 height 24
click at [380, 91] on icon "Attachments" at bounding box center [383, 91] width 6 height 8
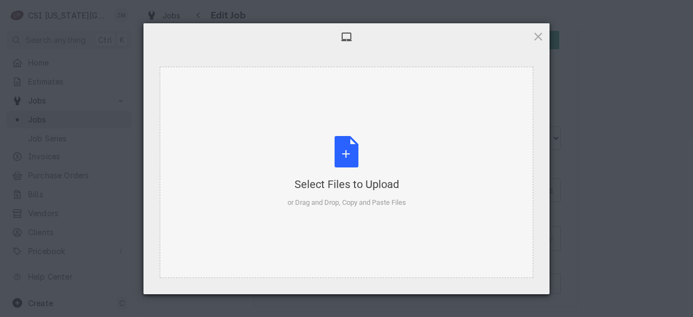
type textarea "x"
click at [544, 40] on div at bounding box center [346, 36] width 406 height 27
click at [540, 38] on span at bounding box center [538, 36] width 12 height 12
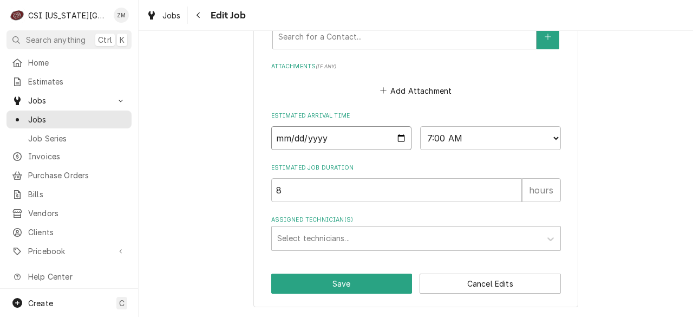
click at [399, 141] on input "2025-10-29" at bounding box center [341, 138] width 141 height 24
type input "2025-10-06"
click at [394, 140] on input "2025-10-06" at bounding box center [341, 138] width 141 height 24
click at [402, 145] on input "2025-10-06" at bounding box center [341, 138] width 141 height 24
click at [296, 286] on button "Save" at bounding box center [341, 283] width 141 height 20
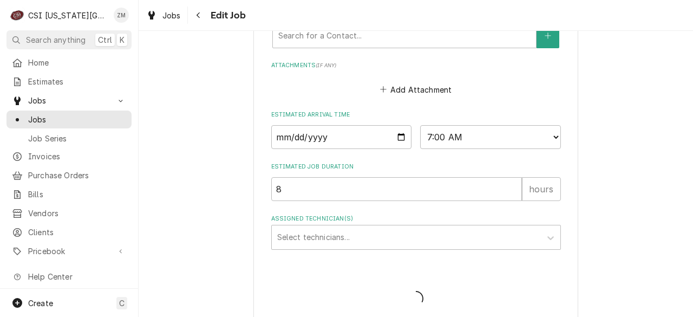
type textarea "x"
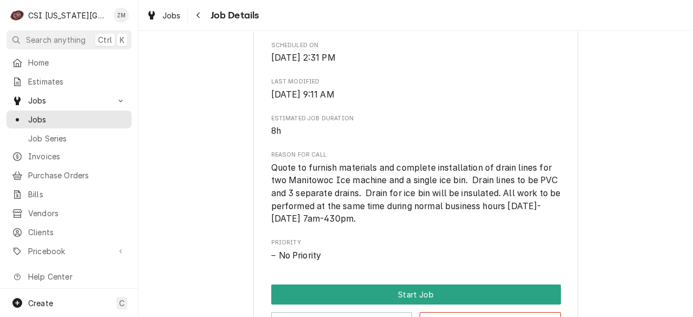
scroll to position [634, 0]
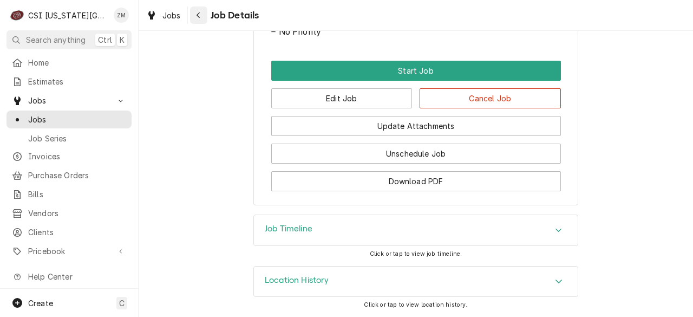
click at [195, 18] on div "Navigate back" at bounding box center [198, 15] width 11 height 11
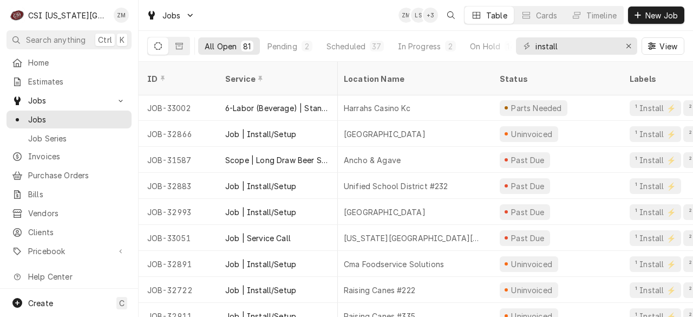
scroll to position [649, 3]
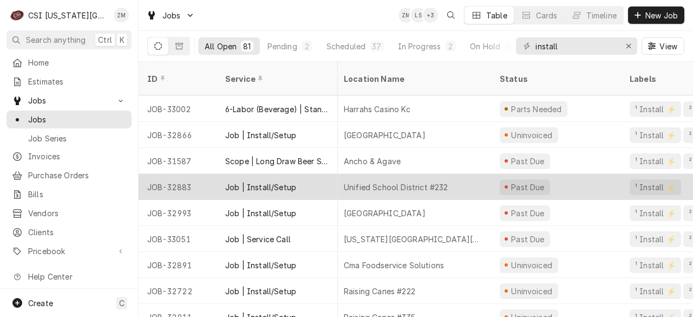
click at [417, 181] on div "Unified School District #232" at bounding box center [396, 186] width 104 height 11
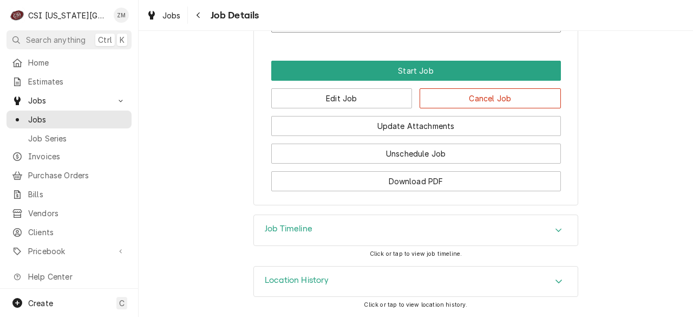
scroll to position [1012, 0]
click at [296, 94] on button "Edit Job" at bounding box center [341, 98] width 141 height 20
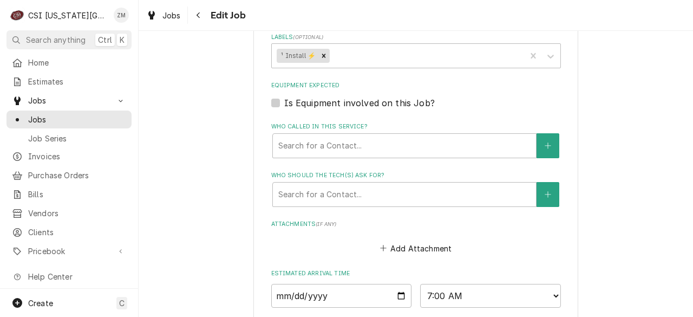
scroll to position [828, 0]
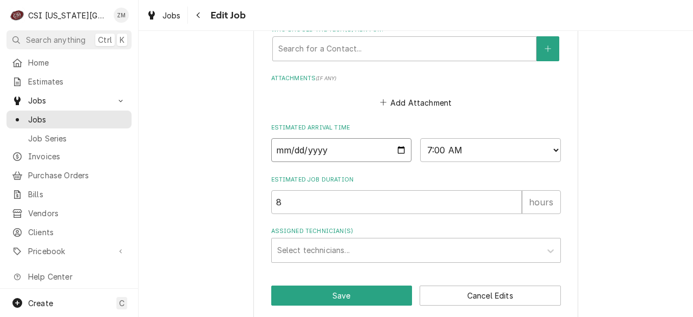
click at [395, 141] on input "2025-09-29" at bounding box center [341, 150] width 141 height 24
click at [397, 142] on input "2025-09-29" at bounding box center [341, 150] width 141 height 24
type textarea "x"
type input "2025-10-06"
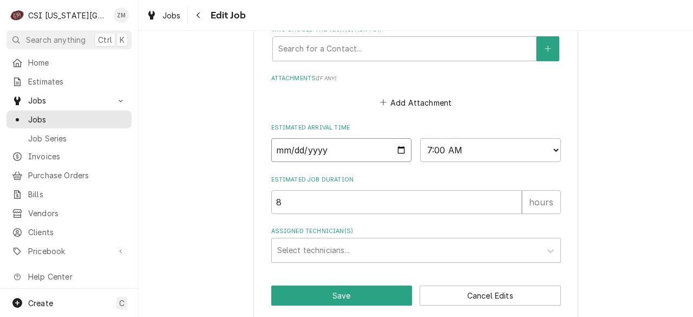
click at [397, 140] on input "2025-10-06" at bounding box center [341, 150] width 141 height 24
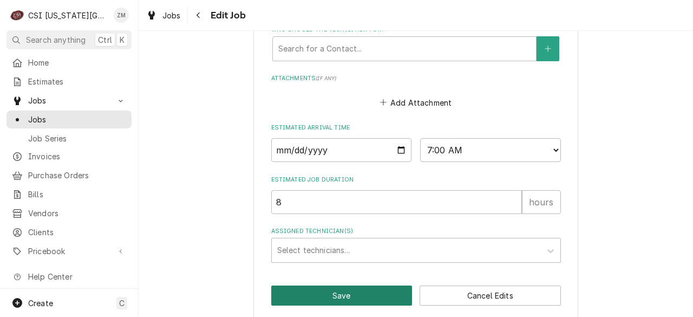
click at [343, 285] on button "Save" at bounding box center [341, 295] width 141 height 20
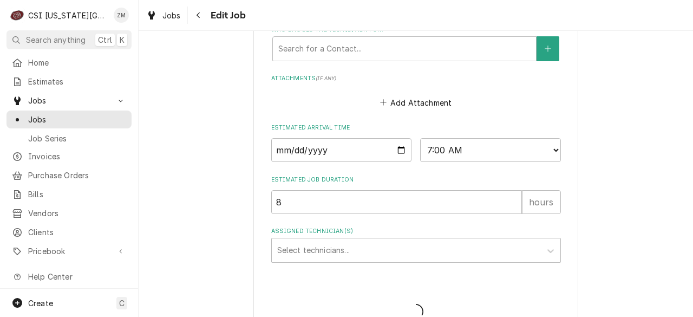
type textarea "x"
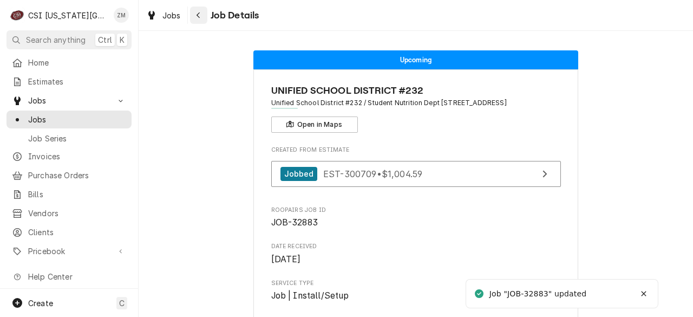
click at [194, 14] on div "Navigate back" at bounding box center [198, 15] width 11 height 11
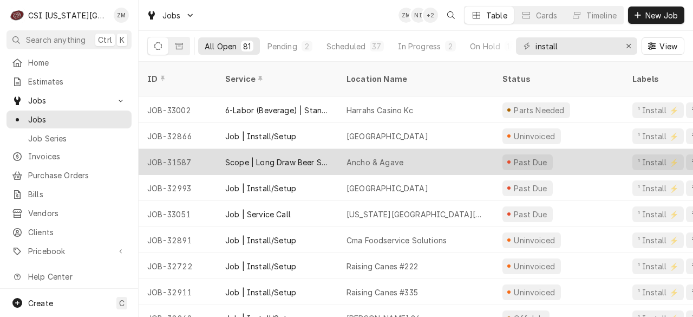
scroll to position [648, 1]
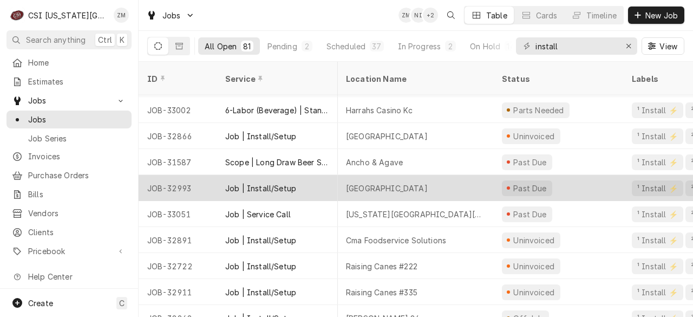
click at [433, 182] on div "[GEOGRAPHIC_DATA]" at bounding box center [415, 188] width 156 height 26
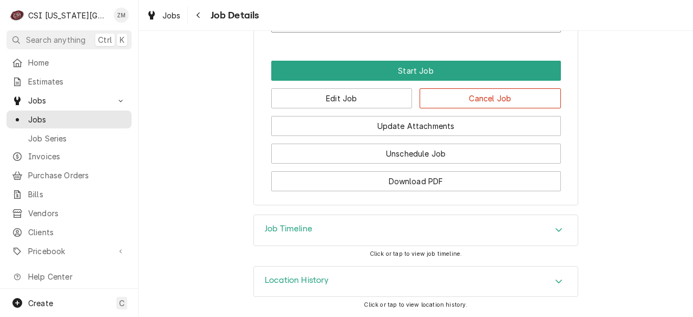
scroll to position [973, 0]
click at [342, 103] on button "Edit Job" at bounding box center [341, 98] width 141 height 20
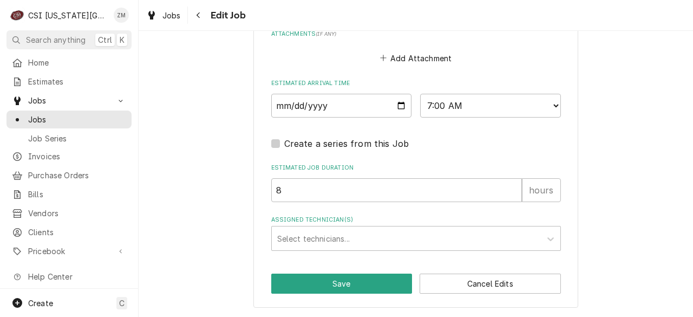
scroll to position [965, 0]
click at [396, 113] on input "2025-09-29" at bounding box center [341, 106] width 141 height 24
click at [398, 107] on input "2025-09-29" at bounding box center [341, 106] width 141 height 24
type textarea "x"
type input "2025-10-06"
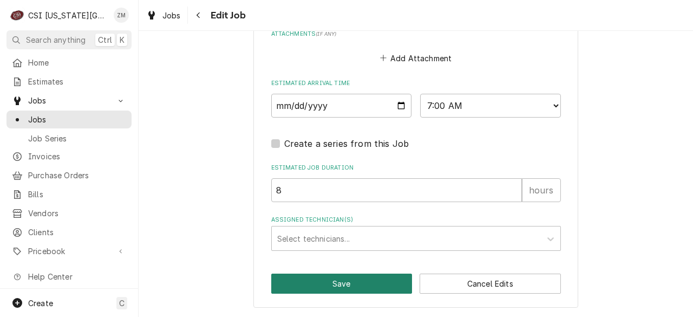
click at [361, 283] on button "Save" at bounding box center [341, 283] width 141 height 20
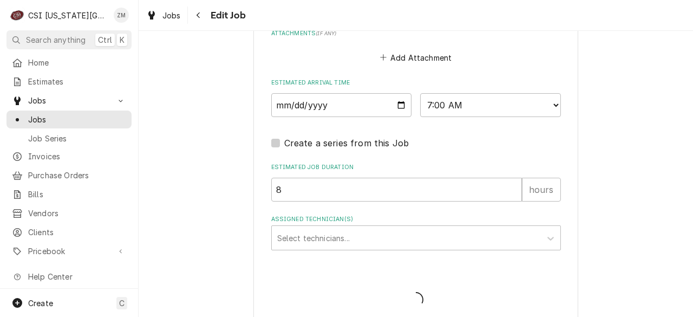
type textarea "x"
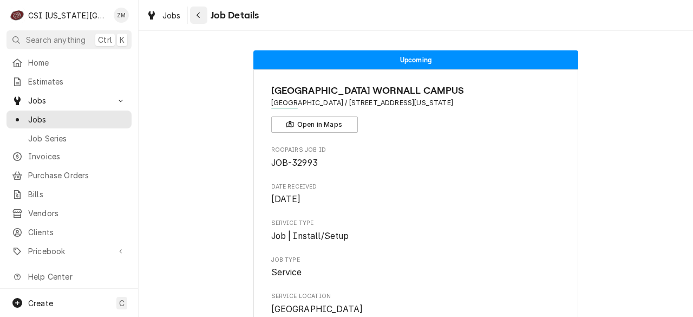
click at [202, 18] on div "Navigate back" at bounding box center [198, 15] width 11 height 11
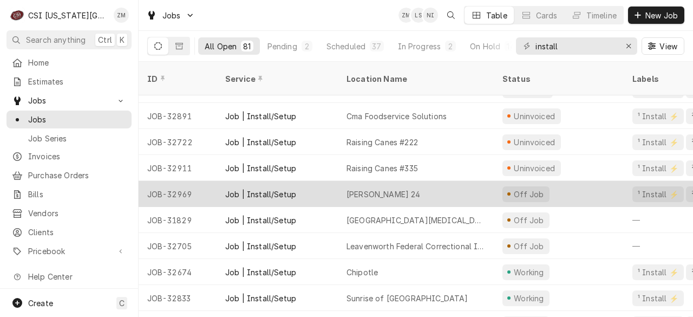
scroll to position [742, 0]
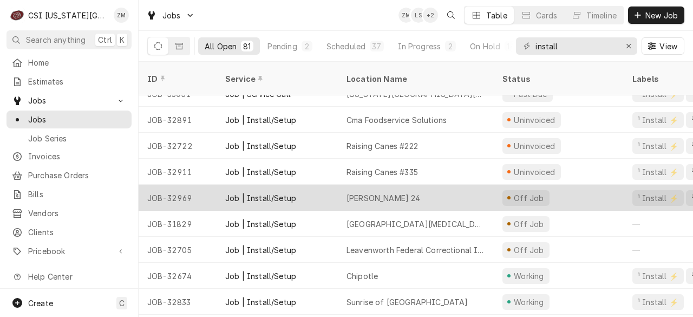
click at [396, 192] on div "Amc Barrywoods 24" at bounding box center [383, 197] width 74 height 11
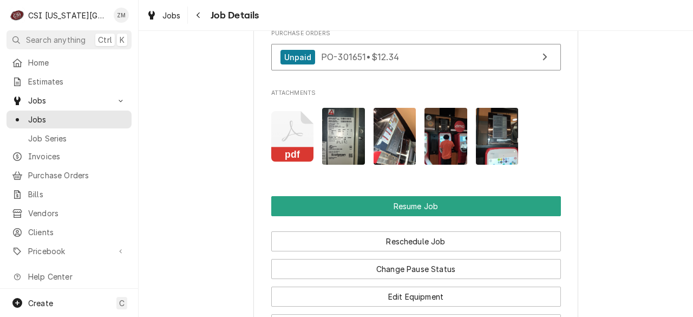
scroll to position [1617, 0]
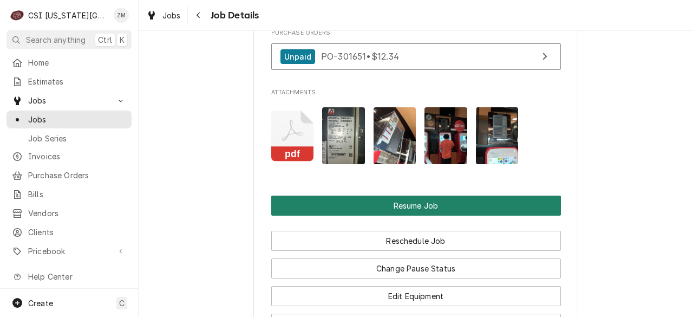
click at [399, 208] on button "Resume Job" at bounding box center [416, 205] width 290 height 20
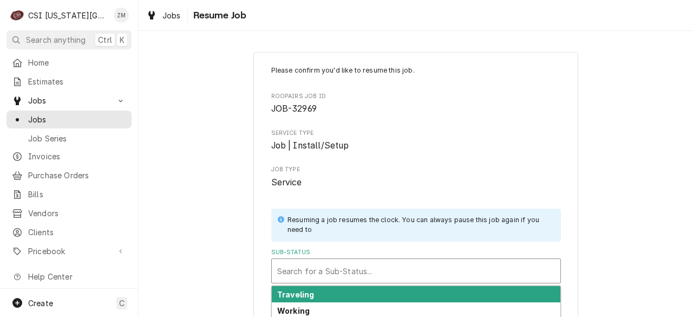
click at [327, 271] on div "Sub-Status" at bounding box center [416, 270] width 278 height 19
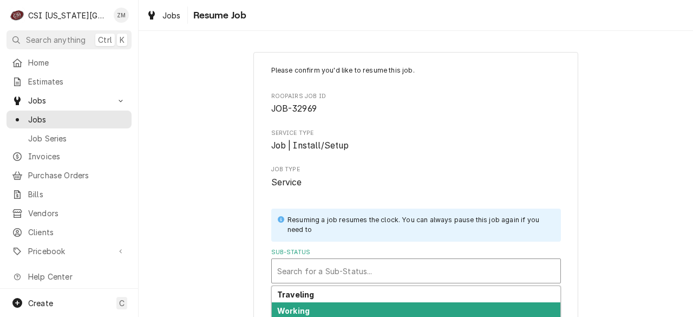
click at [298, 314] on strong "Working" at bounding box center [293, 310] width 32 height 9
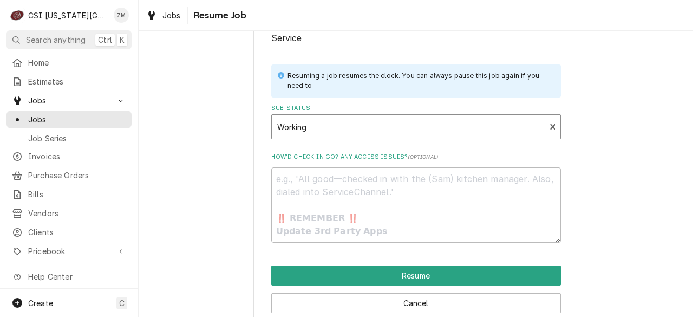
scroll to position [163, 0]
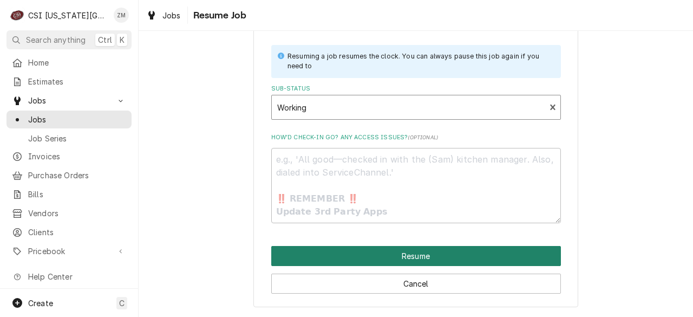
click at [395, 254] on button "Resume" at bounding box center [416, 256] width 290 height 20
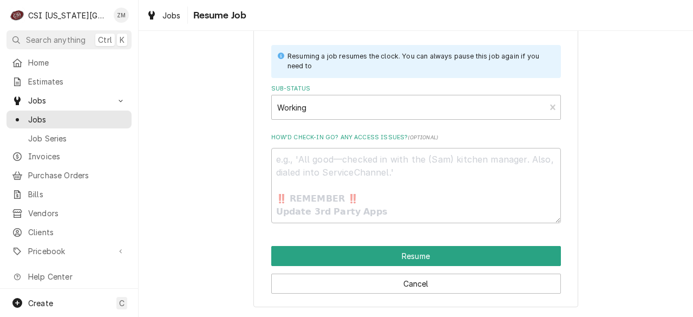
type textarea "x"
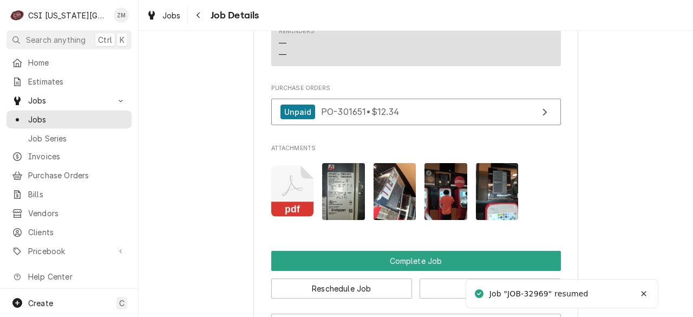
scroll to position [1520, 0]
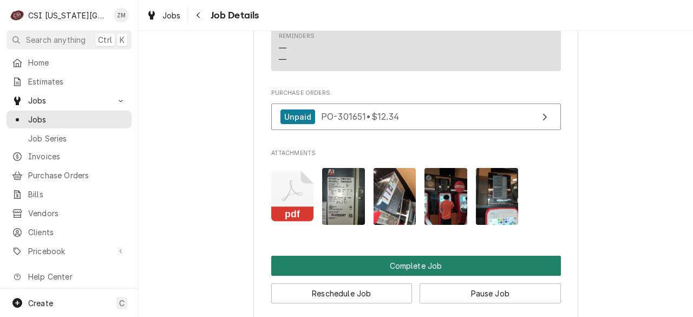
click at [401, 267] on button "Complete Job" at bounding box center [416, 265] width 290 height 20
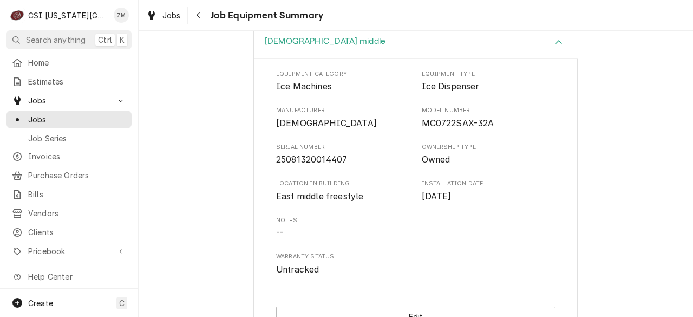
scroll to position [365, 0]
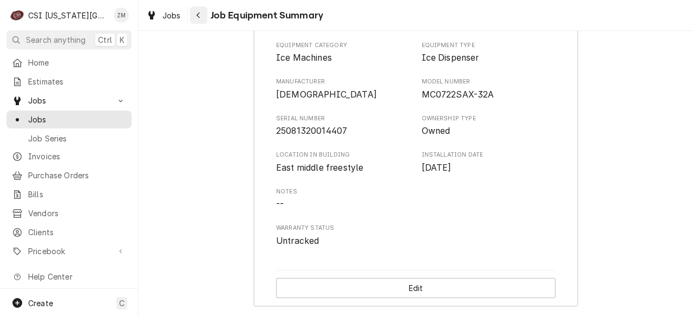
click at [197, 19] on div "Navigate back" at bounding box center [198, 15] width 11 height 11
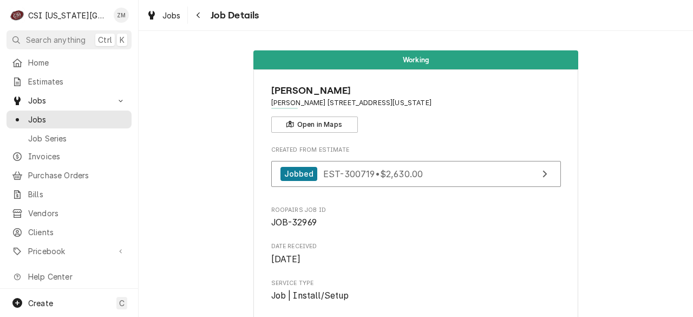
click at [197, 19] on div "Navigate back" at bounding box center [198, 15] width 11 height 11
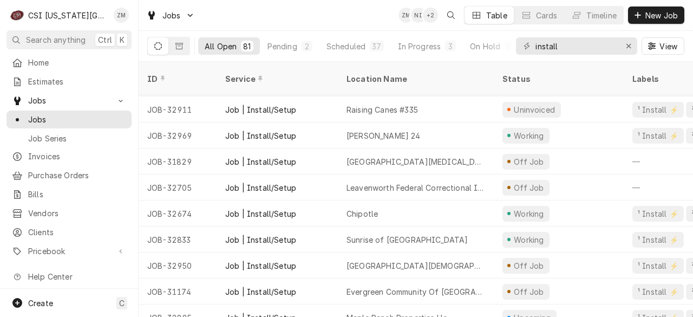
scroll to position [809, 0]
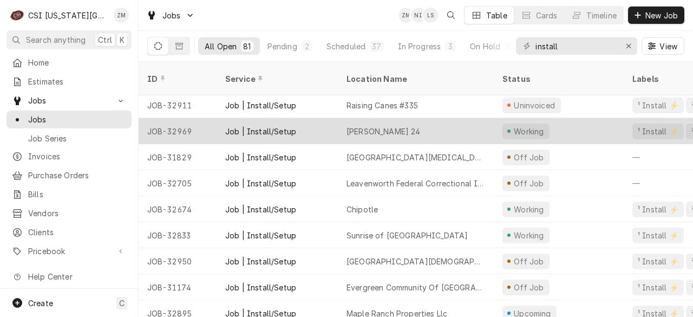
click at [402, 124] on div "Amc Barrywoods 24" at bounding box center [416, 131] width 156 height 26
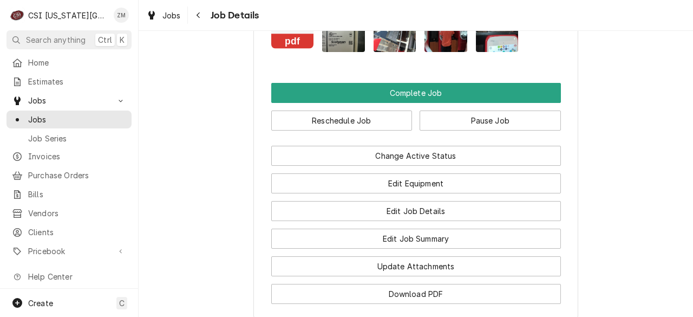
scroll to position [1693, 0]
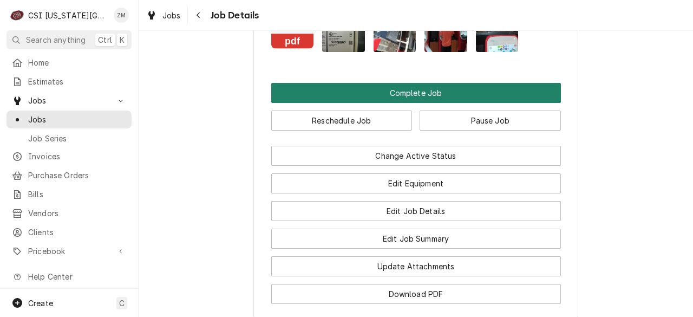
click at [428, 88] on button "Complete Job" at bounding box center [416, 93] width 290 height 20
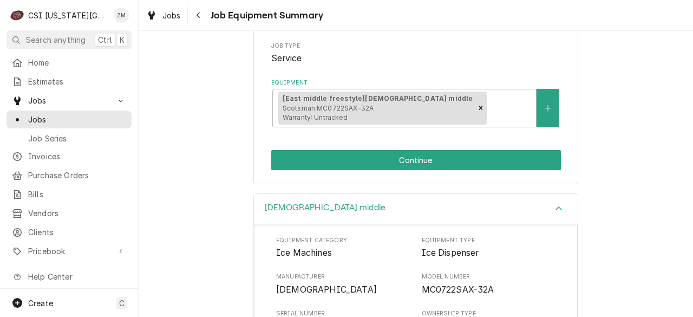
scroll to position [175, 0]
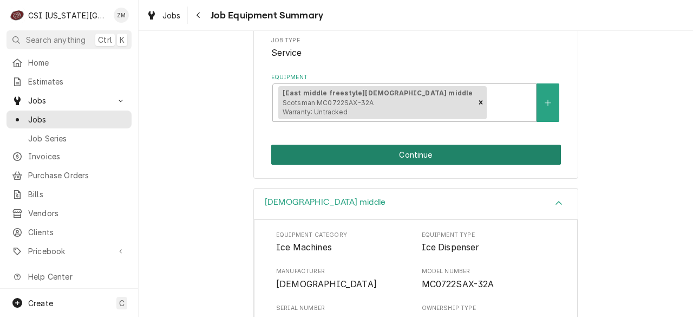
click at [399, 158] on button "Continue" at bounding box center [416, 155] width 290 height 20
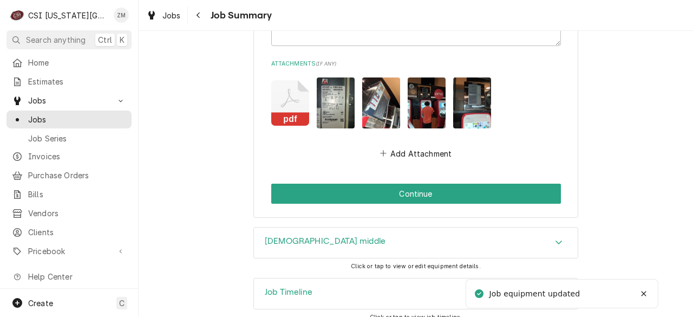
scroll to position [1751, 0]
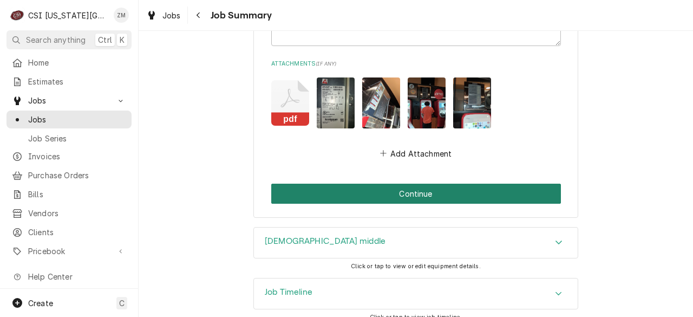
click at [383, 183] on button "Continue" at bounding box center [416, 193] width 290 height 20
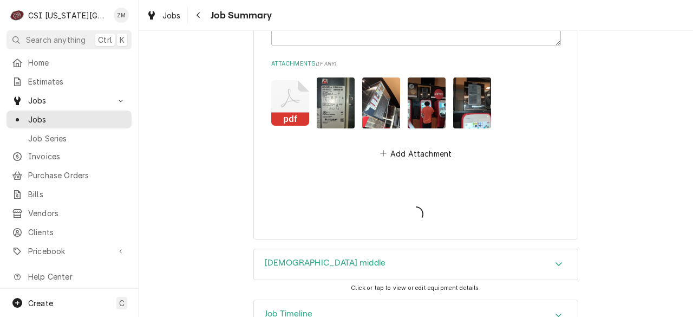
type textarea "x"
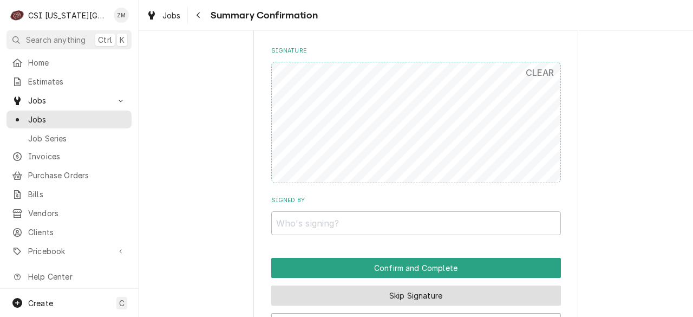
scroll to position [1468, 0]
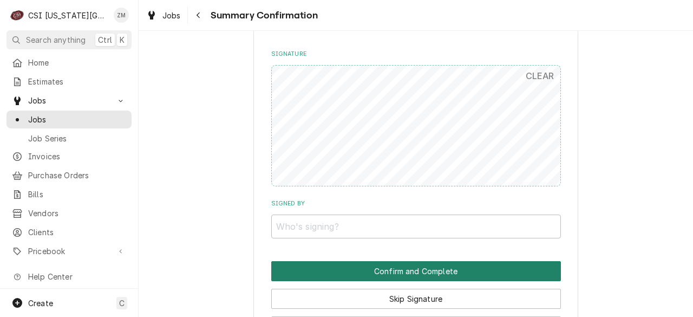
click at [378, 267] on button "Confirm and Complete" at bounding box center [416, 271] width 290 height 20
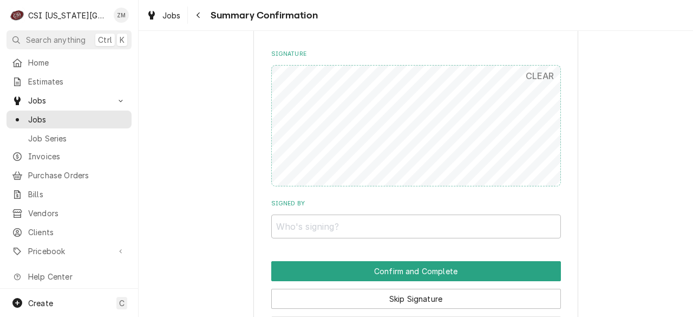
scroll to position [1612, 0]
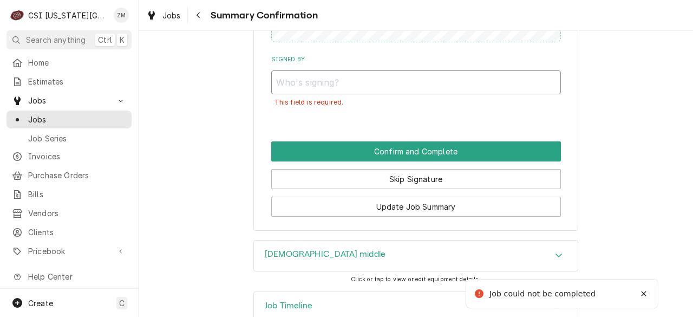
click at [298, 86] on input "Signed By" at bounding box center [416, 82] width 290 height 24
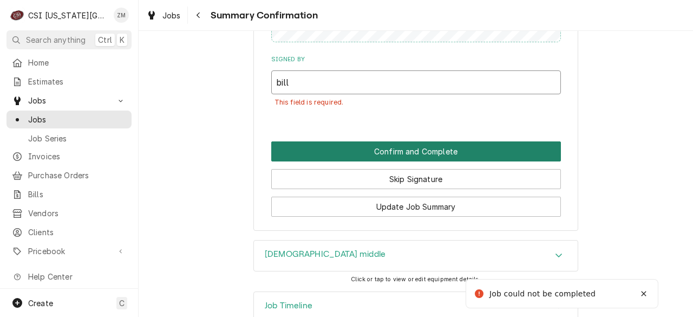
type input "bill"
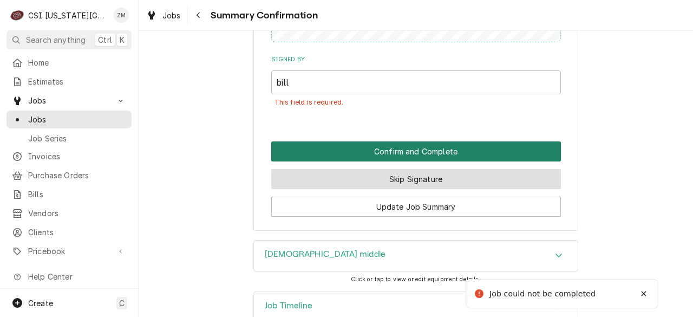
click at [305, 157] on button "Confirm and Complete" at bounding box center [416, 151] width 290 height 20
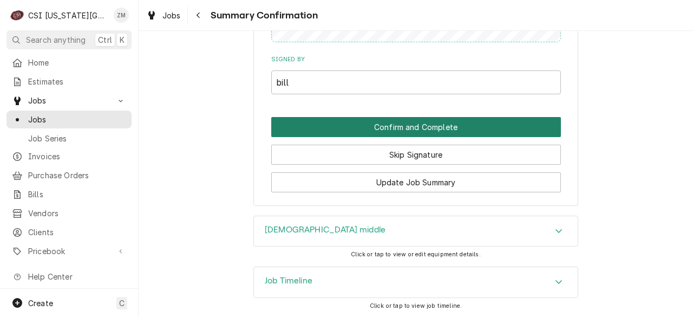
click at [355, 126] on button "Confirm and Complete" at bounding box center [416, 127] width 290 height 20
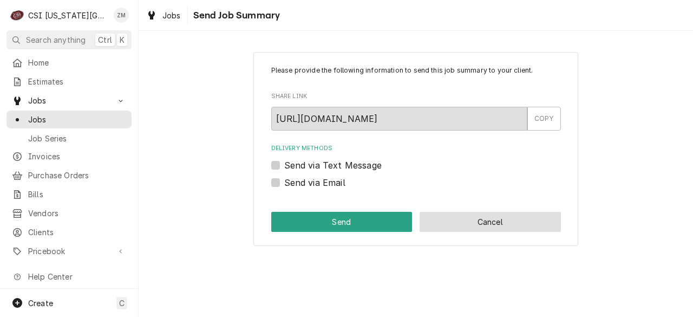
click at [482, 212] on button "Cancel" at bounding box center [489, 222] width 141 height 20
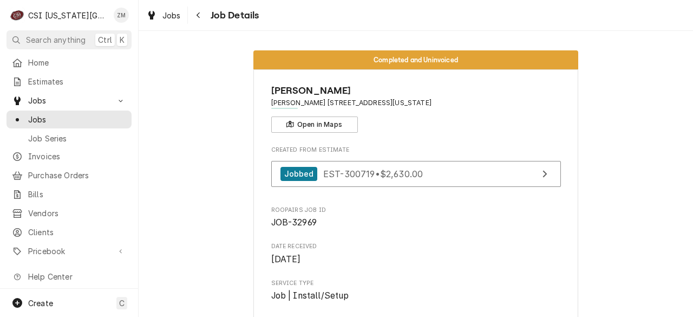
scroll to position [160, 0]
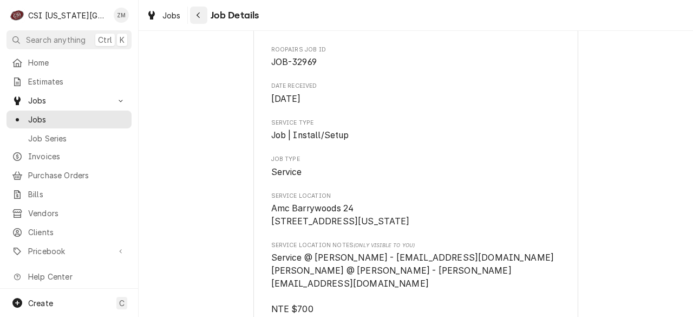
click at [199, 17] on icon "Navigate back" at bounding box center [197, 15] width 3 height 6
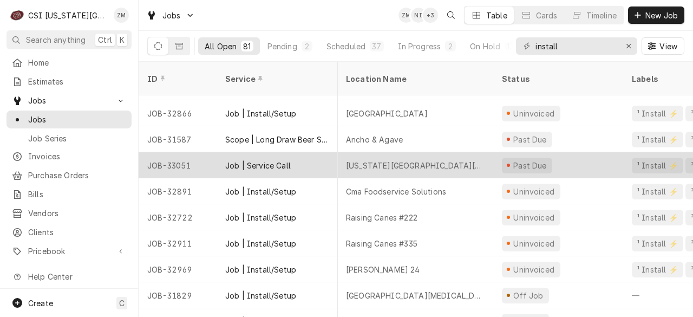
scroll to position [672, 1]
click at [387, 158] on div "Kansas Christian College" at bounding box center [415, 163] width 139 height 11
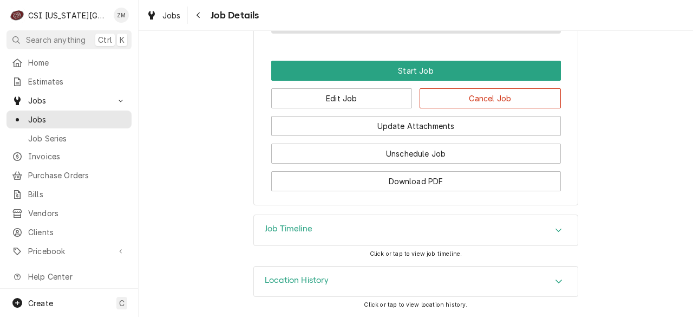
scroll to position [727, 0]
click at [344, 107] on button "Edit Job" at bounding box center [341, 98] width 141 height 20
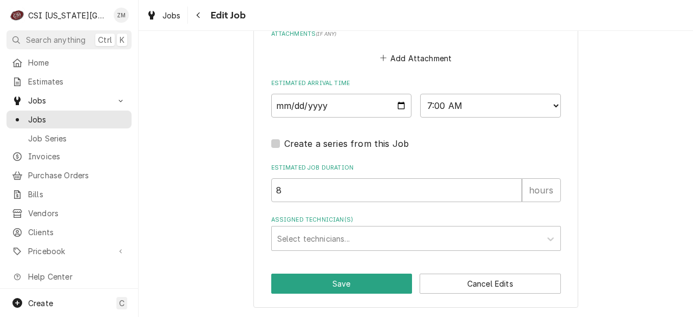
scroll to position [914, 0]
click at [397, 108] on input "2025-09-29" at bounding box center [341, 106] width 141 height 24
type textarea "x"
type input "2025-10-06"
click at [294, 289] on button "Save" at bounding box center [341, 283] width 141 height 20
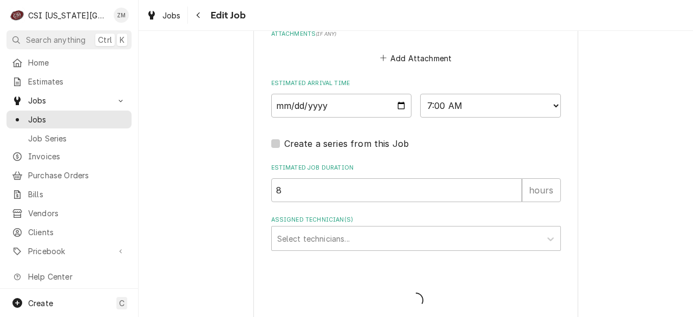
type textarea "x"
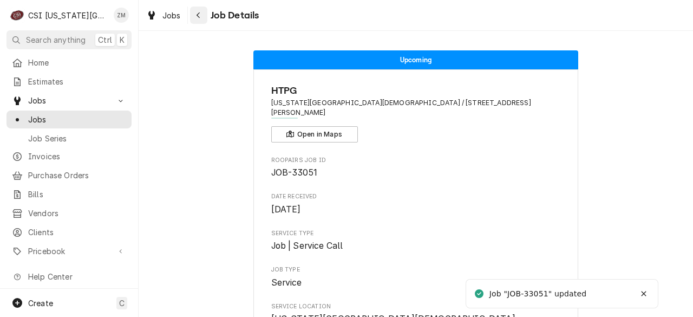
click at [200, 10] on div "Navigate back" at bounding box center [198, 15] width 11 height 11
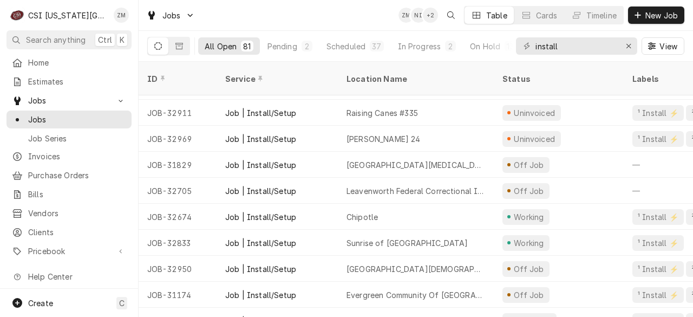
scroll to position [776, 0]
click at [475, 156] on div "American Cancer Center Hope Lodge" at bounding box center [416, 164] width 156 height 26
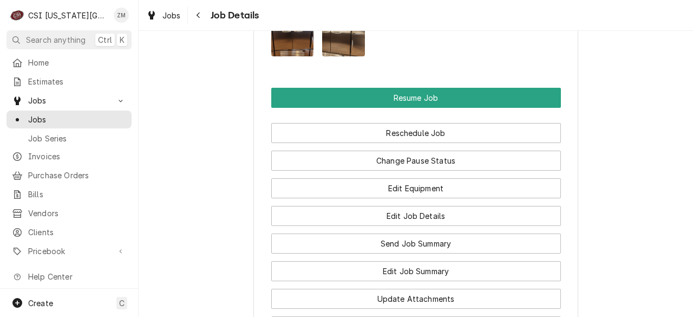
scroll to position [1057, 0]
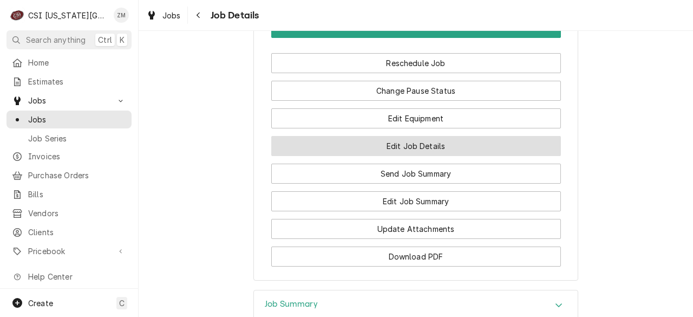
click at [445, 156] on button "Edit Job Details" at bounding box center [416, 146] width 290 height 20
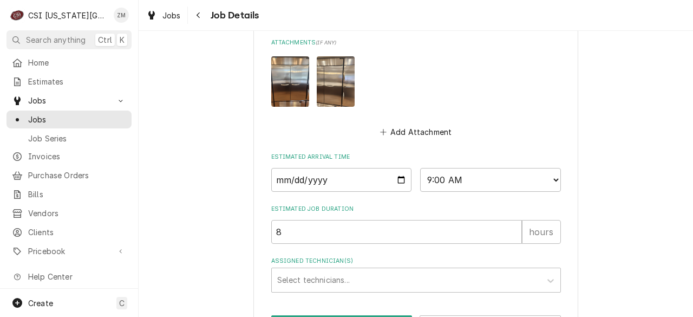
scroll to position [696, 0]
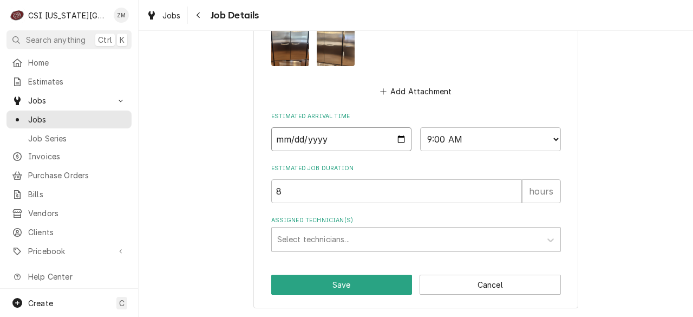
click at [398, 143] on input "2025-09-29" at bounding box center [341, 139] width 141 height 24
type textarea "x"
type input "2025-10-29"
type textarea "x"
type input "2025-10-13"
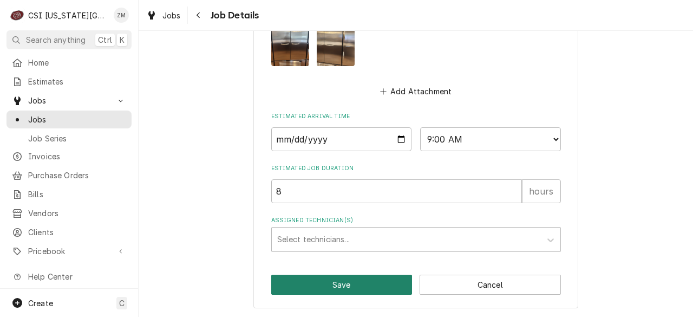
click at [327, 279] on button "Save" at bounding box center [341, 284] width 141 height 20
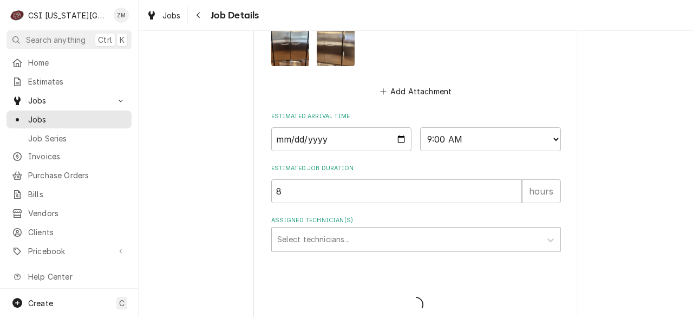
type textarea "x"
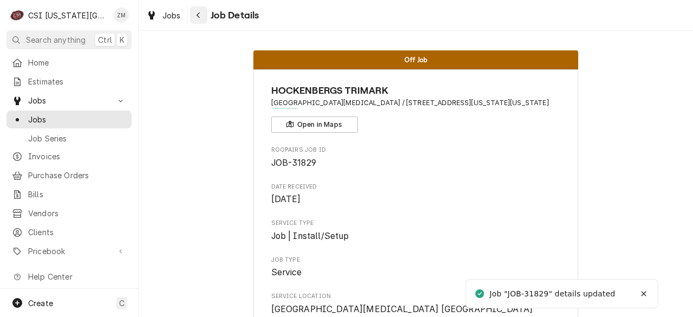
click at [199, 14] on icon "Navigate back" at bounding box center [198, 15] width 5 height 8
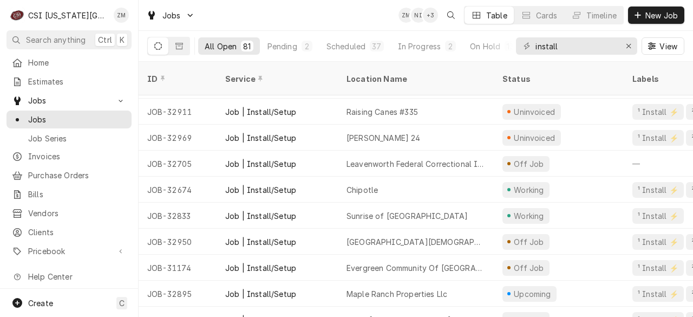
scroll to position [776, 0]
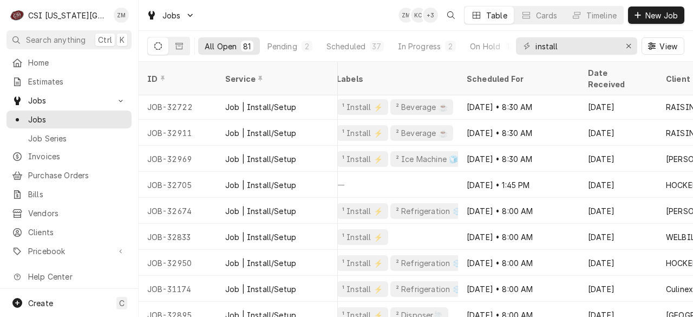
scroll to position [755, 298]
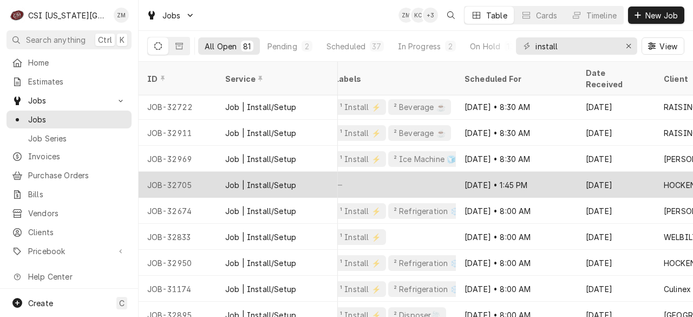
click at [342, 172] on div "—" at bounding box center [391, 185] width 130 height 26
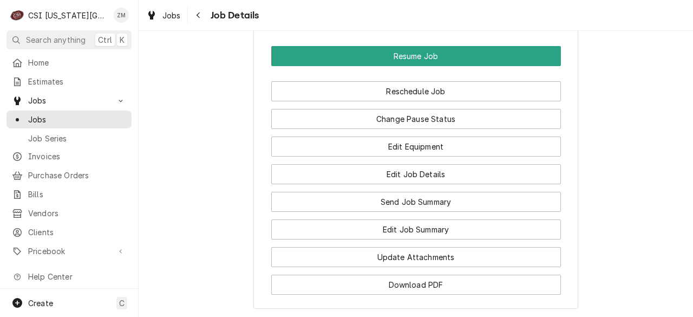
scroll to position [996, 0]
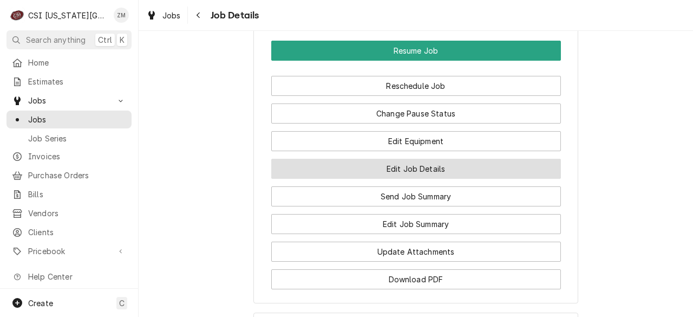
click at [392, 179] on button "Edit Job Details" at bounding box center [416, 169] width 290 height 20
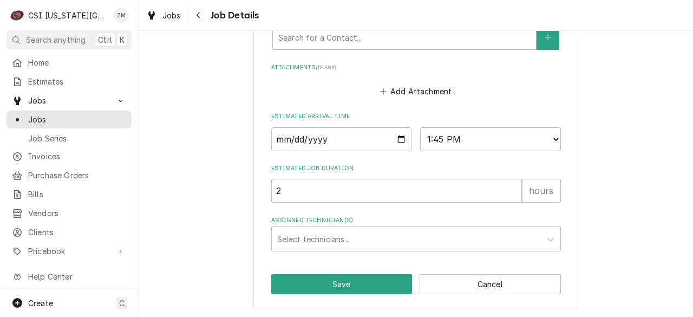
scroll to position [592, 0]
click at [399, 149] on input "[DATE]" at bounding box center [341, 139] width 141 height 24
type textarea "x"
type input "[DATE]"
type textarea "x"
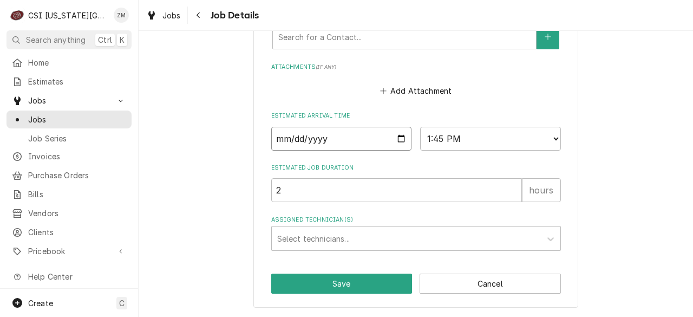
type input "2025-10-27"
click at [322, 293] on button "Save" at bounding box center [341, 283] width 141 height 20
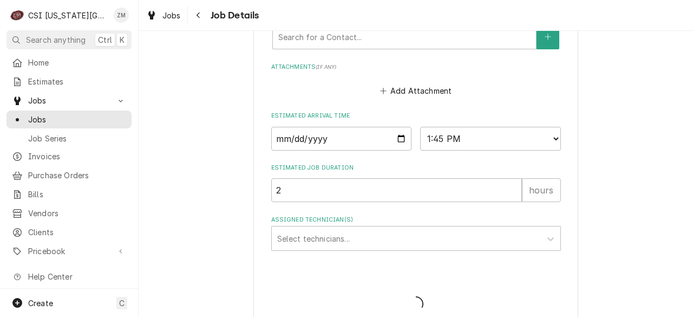
type textarea "x"
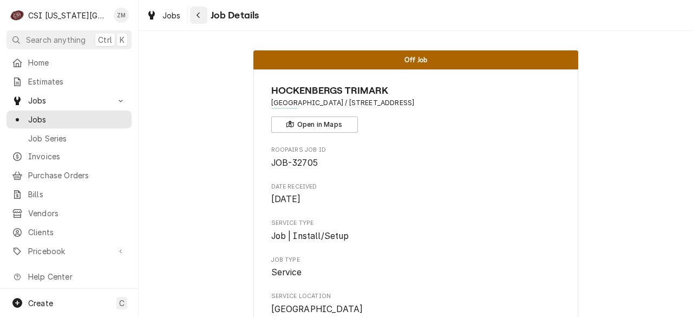
click at [201, 23] on button "Navigate back" at bounding box center [198, 14] width 17 height 17
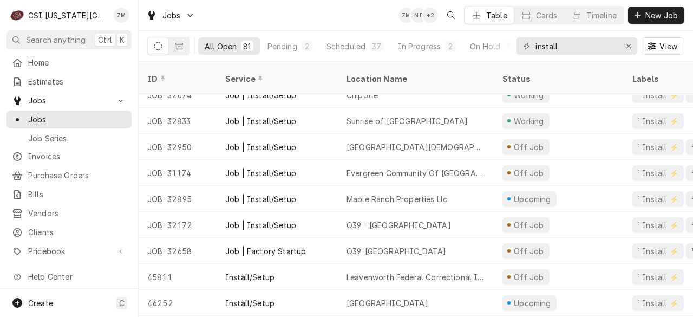
scroll to position [844, 0]
click at [399, 142] on div "[GEOGRAPHIC_DATA][DEMOGRAPHIC_DATA][DEMOGRAPHIC_DATA]" at bounding box center [415, 147] width 139 height 11
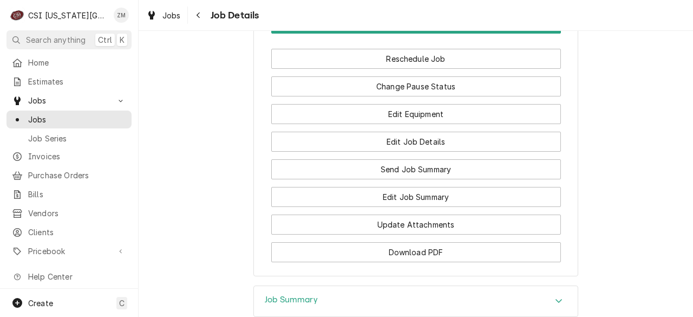
scroll to position [989, 0]
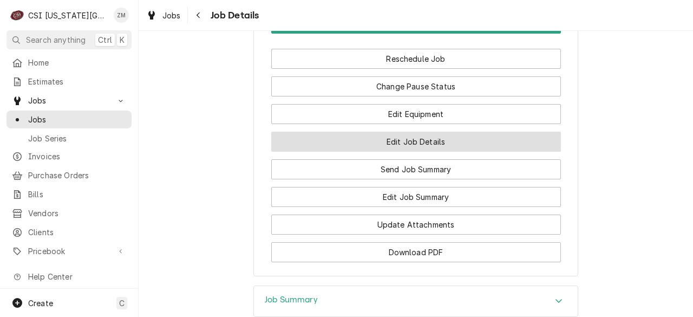
click at [394, 150] on button "Edit Job Details" at bounding box center [416, 142] width 290 height 20
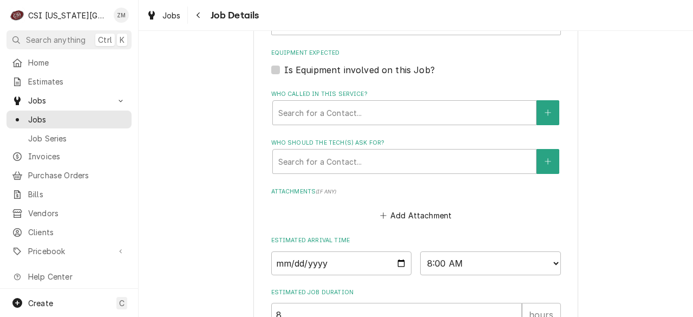
scroll to position [593, 0]
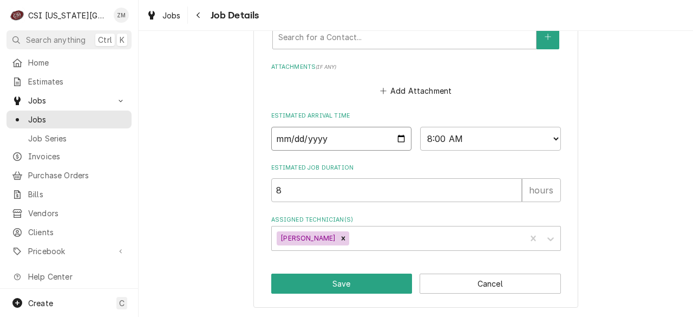
click at [391, 140] on input "[DATE]" at bounding box center [341, 139] width 141 height 24
click at [393, 140] on input "[DATE]" at bounding box center [341, 139] width 141 height 24
click at [396, 139] on input "[DATE]" at bounding box center [341, 139] width 141 height 24
click at [395, 139] on input "2025-09-30" at bounding box center [341, 139] width 141 height 24
type textarea "x"
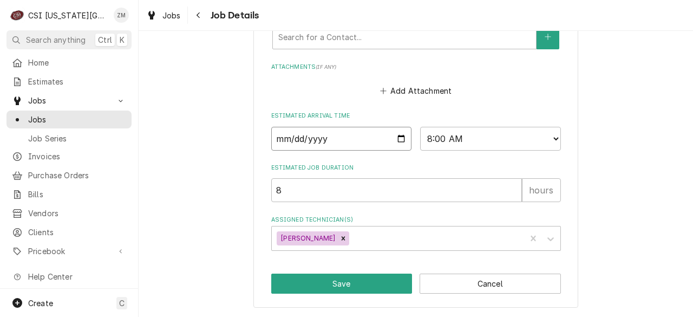
type input "2025-10-30"
type textarea "x"
type input "2025-10-06"
click at [298, 283] on button "Save" at bounding box center [341, 283] width 141 height 20
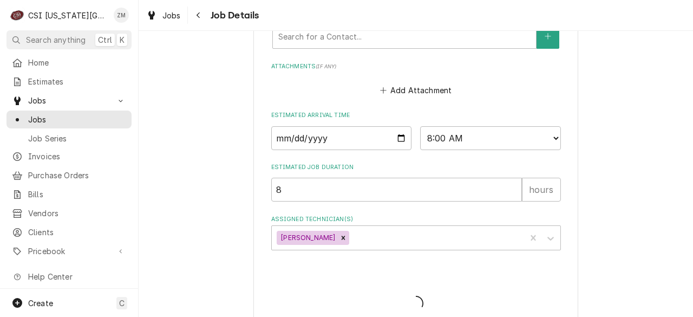
type textarea "x"
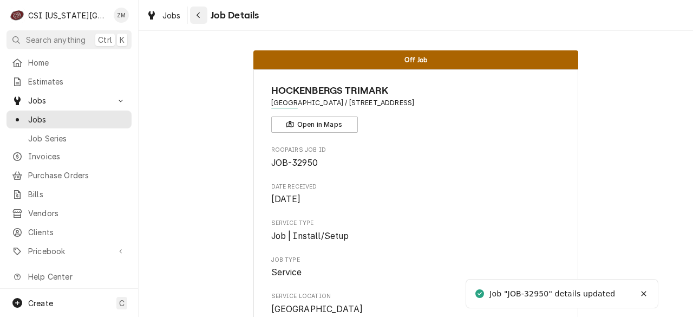
click at [200, 15] on icon "Navigate back" at bounding box center [198, 15] width 5 height 8
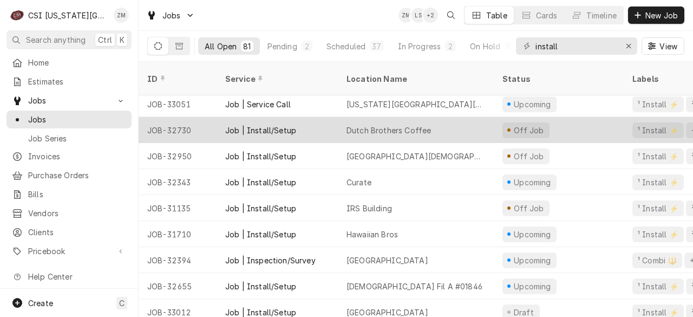
scroll to position [1328, 0]
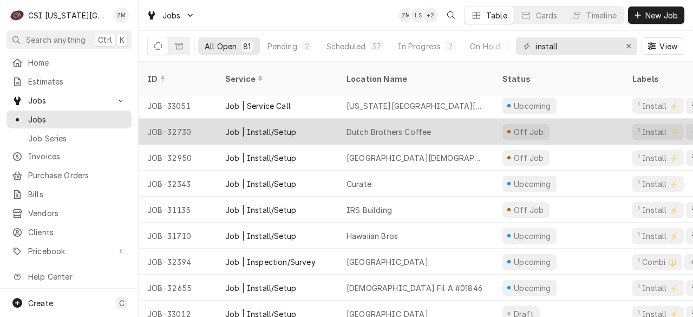
click at [404, 171] on div "Curate" at bounding box center [416, 184] width 156 height 26
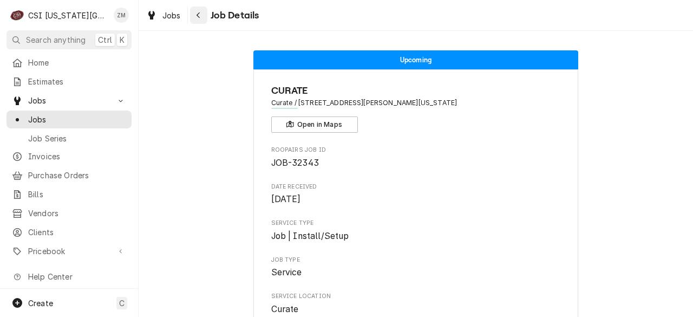
click at [200, 19] on div "Navigate back" at bounding box center [198, 15] width 11 height 11
